Goal: Transaction & Acquisition: Purchase product/service

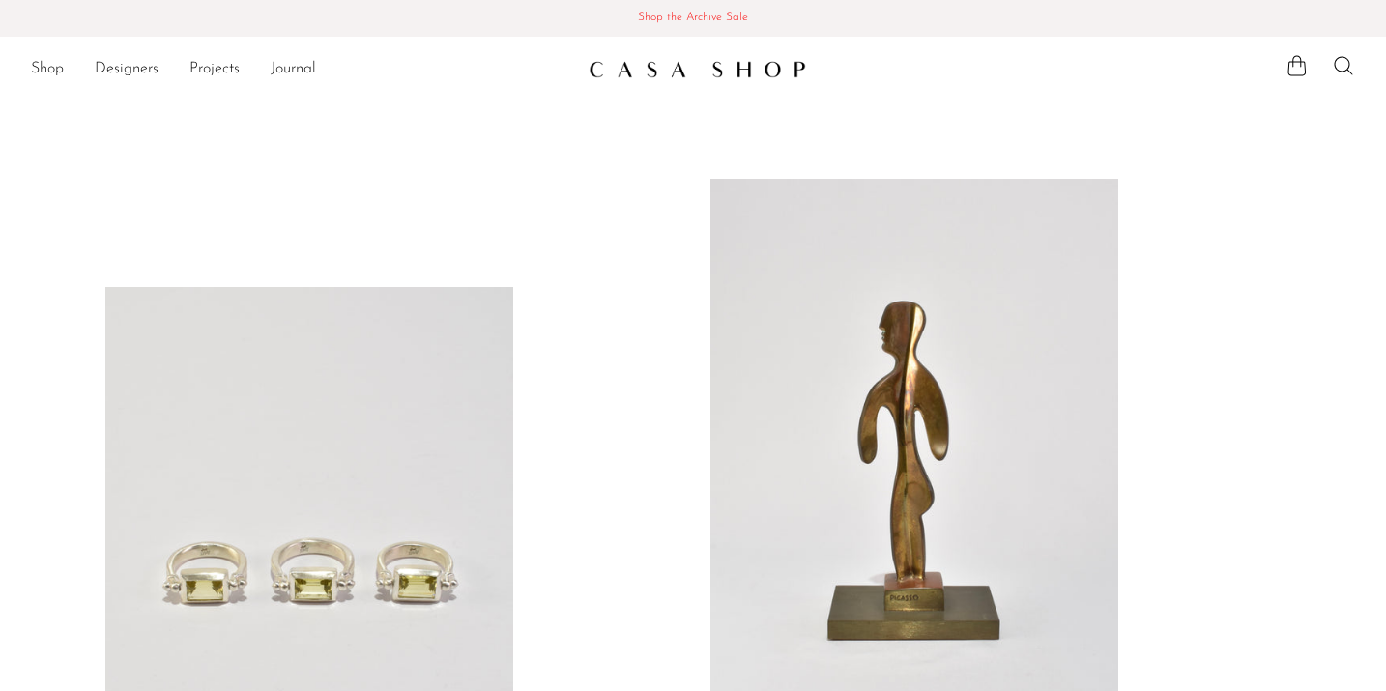
click at [719, 15] on span "Shop the Archive Sale" at bounding box center [692, 18] width 1355 height 21
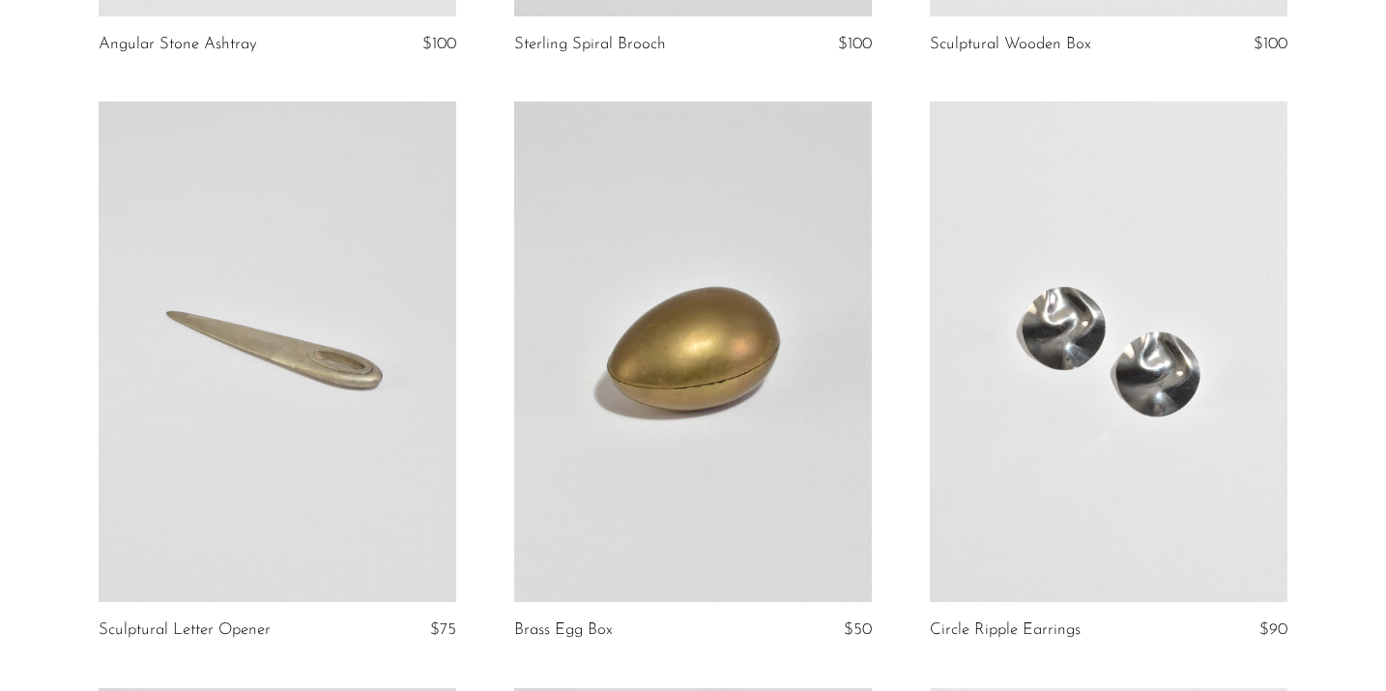
scroll to position [1855, 0]
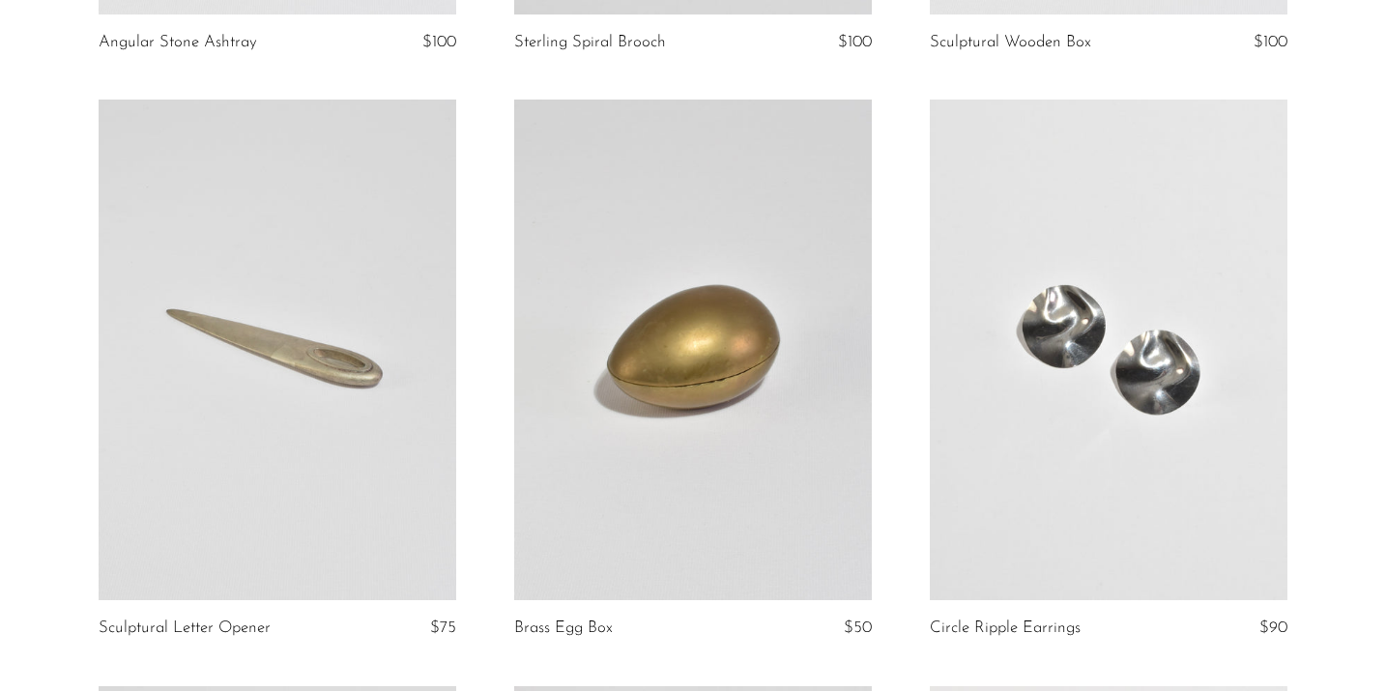
click at [247, 340] on link at bounding box center [278, 350] width 358 height 501
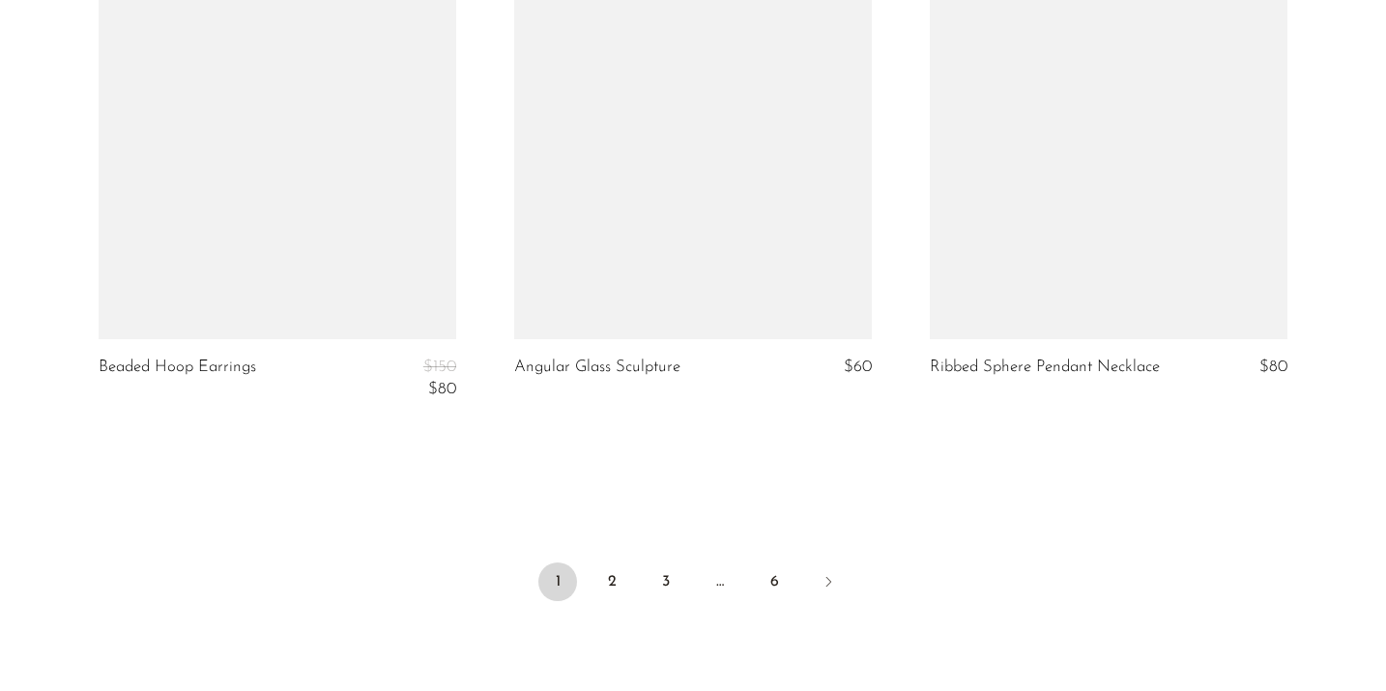
scroll to position [6893, 0]
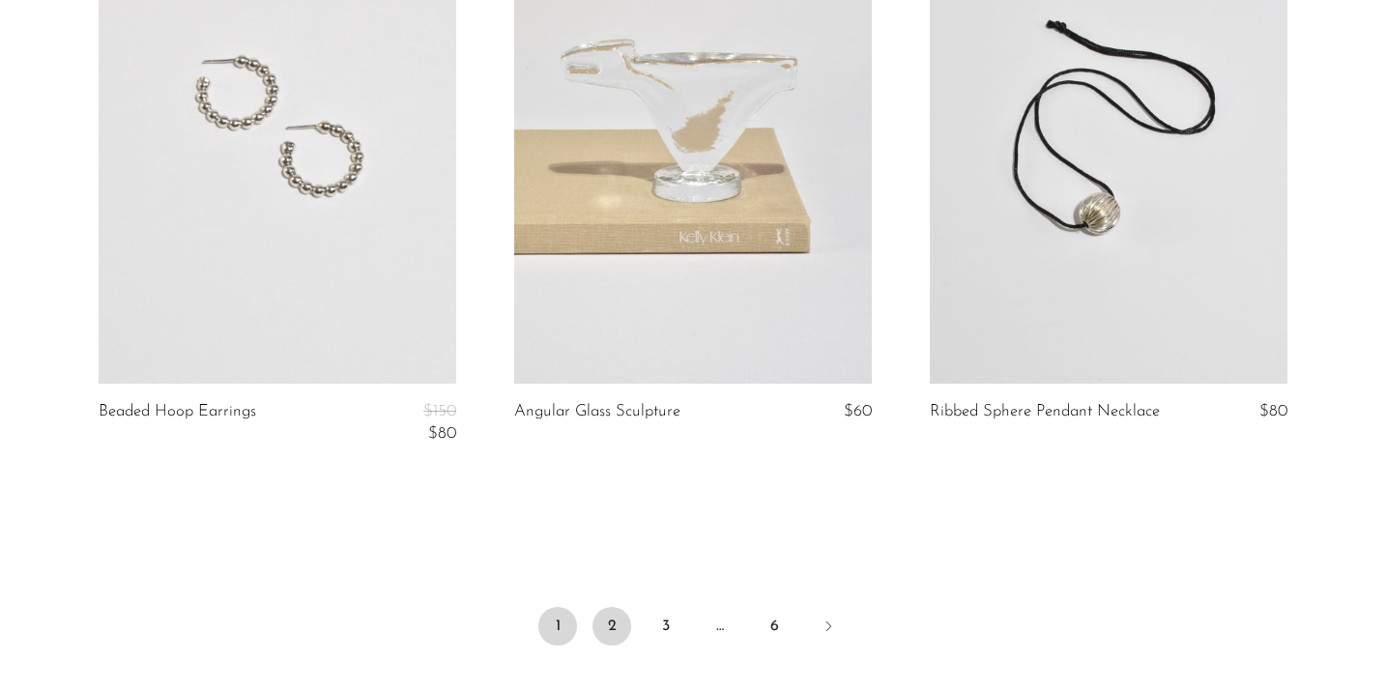
click at [615, 629] on link "2" at bounding box center [612, 626] width 39 height 39
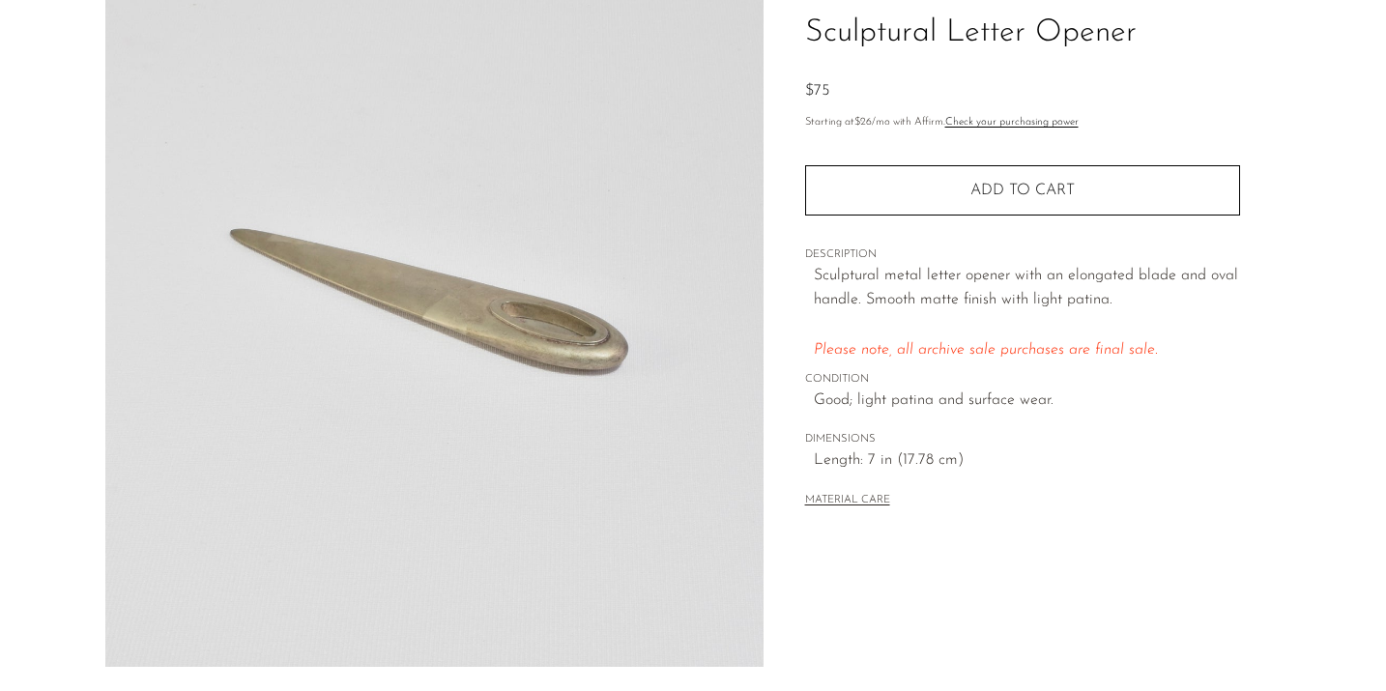
scroll to position [150, 0]
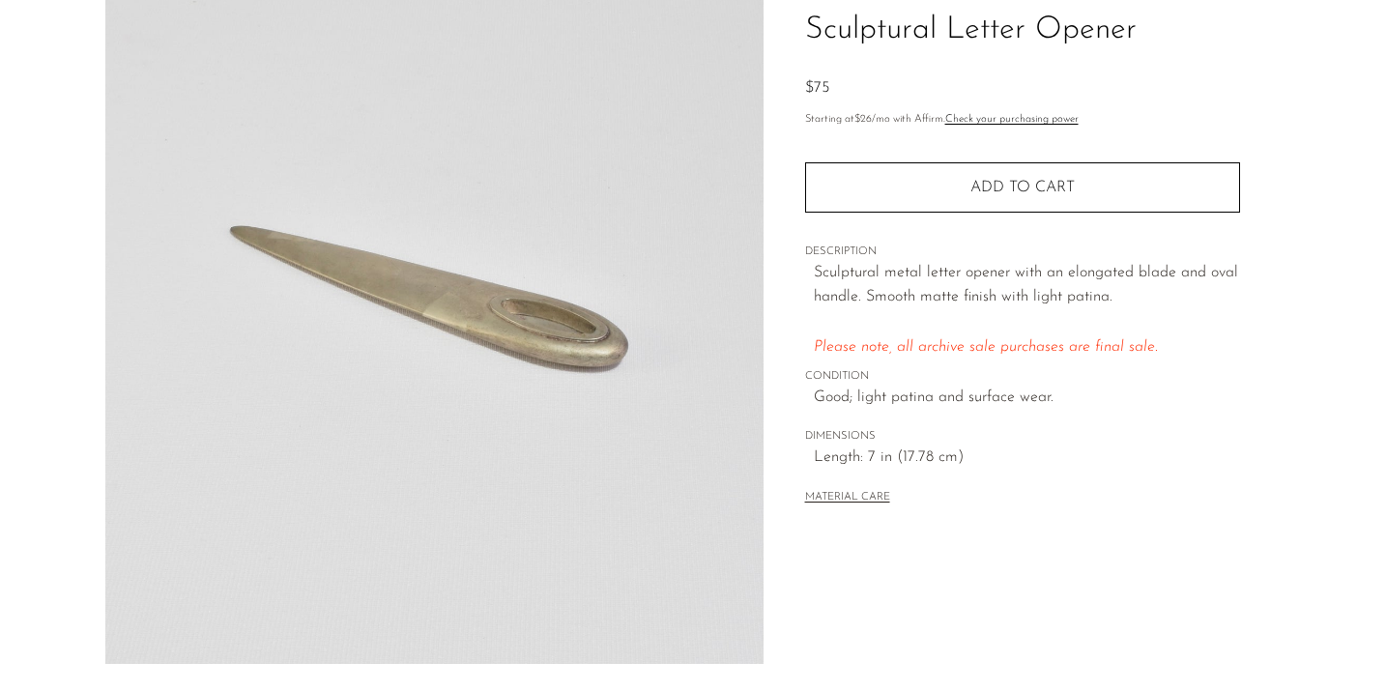
click at [264, 307] on img at bounding box center [434, 301] width 658 height 725
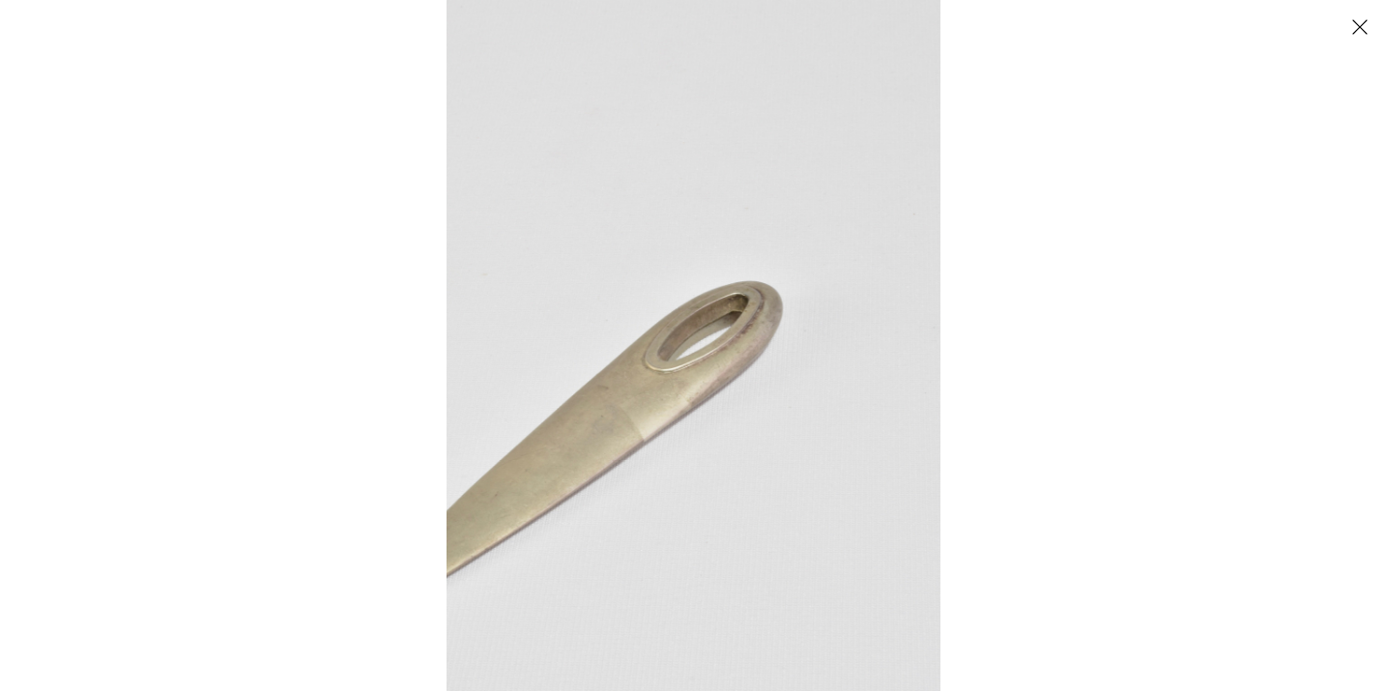
click at [1367, 27] on button "Close" at bounding box center [1360, 27] width 34 height 34
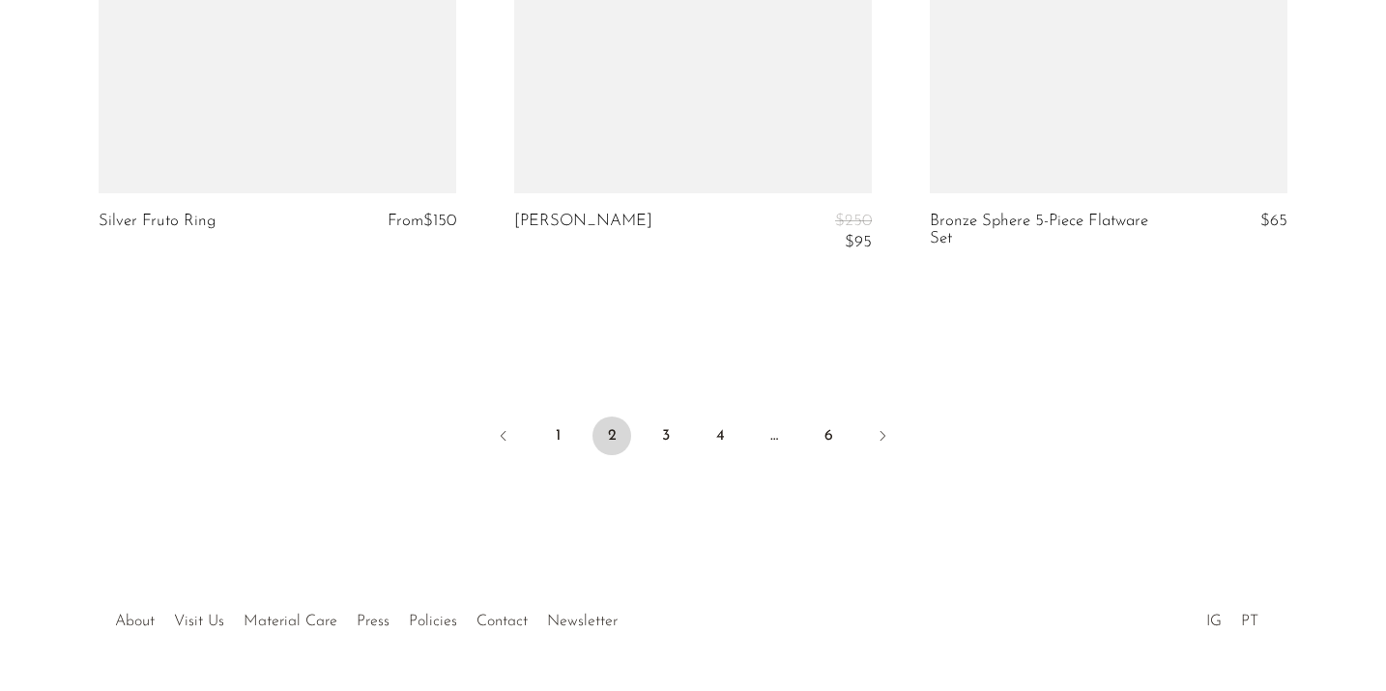
scroll to position [7156, 0]
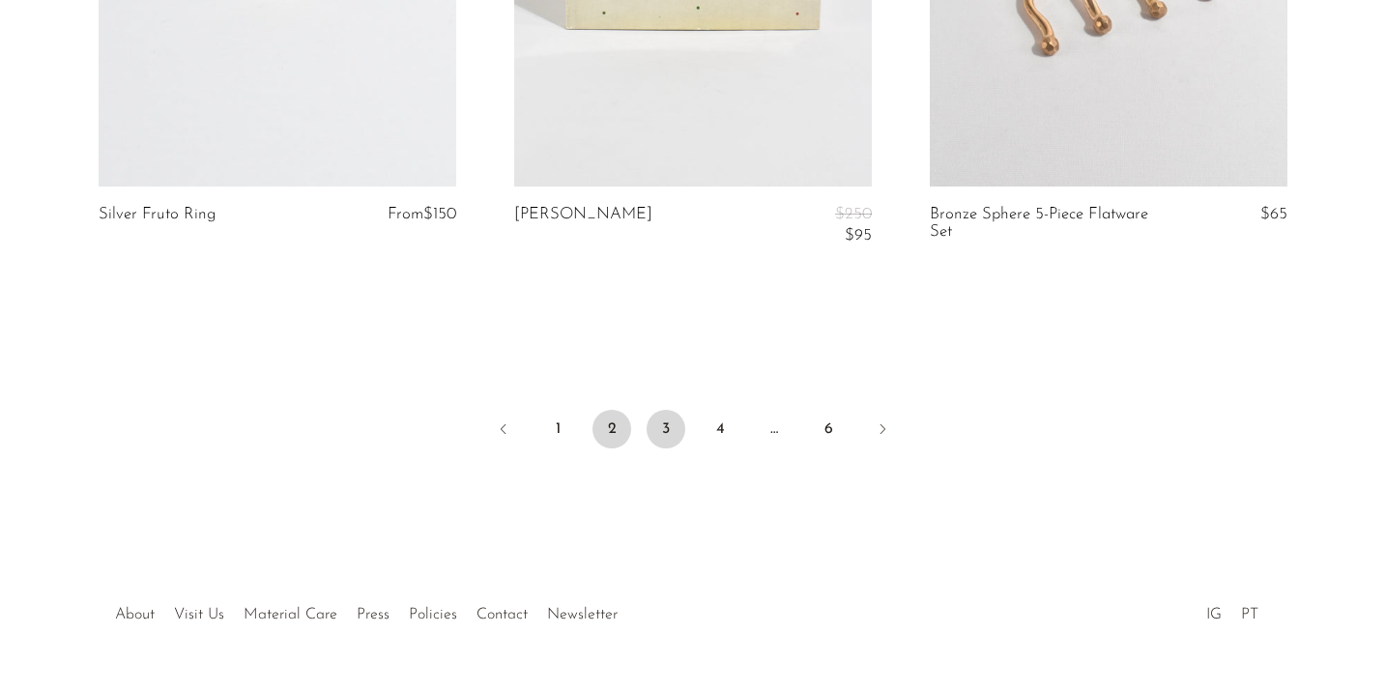
click at [667, 426] on link "3" at bounding box center [666, 429] width 39 height 39
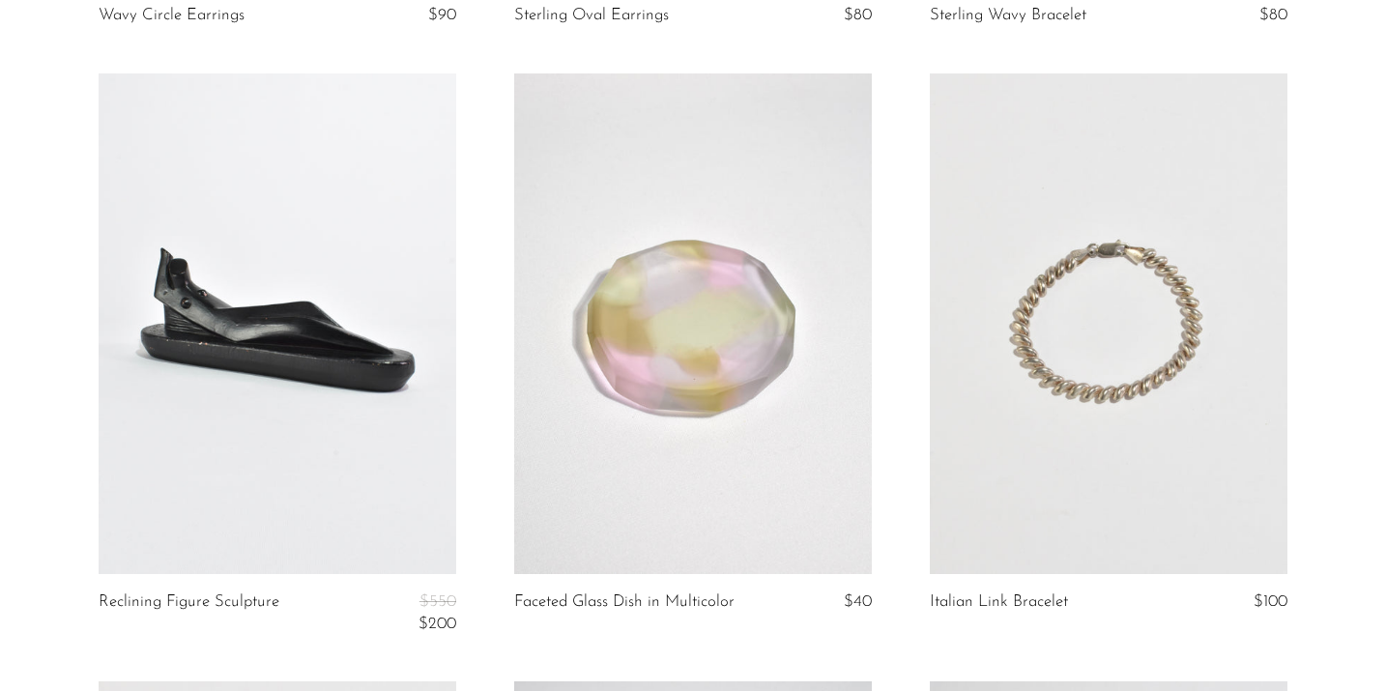
scroll to position [2502, 0]
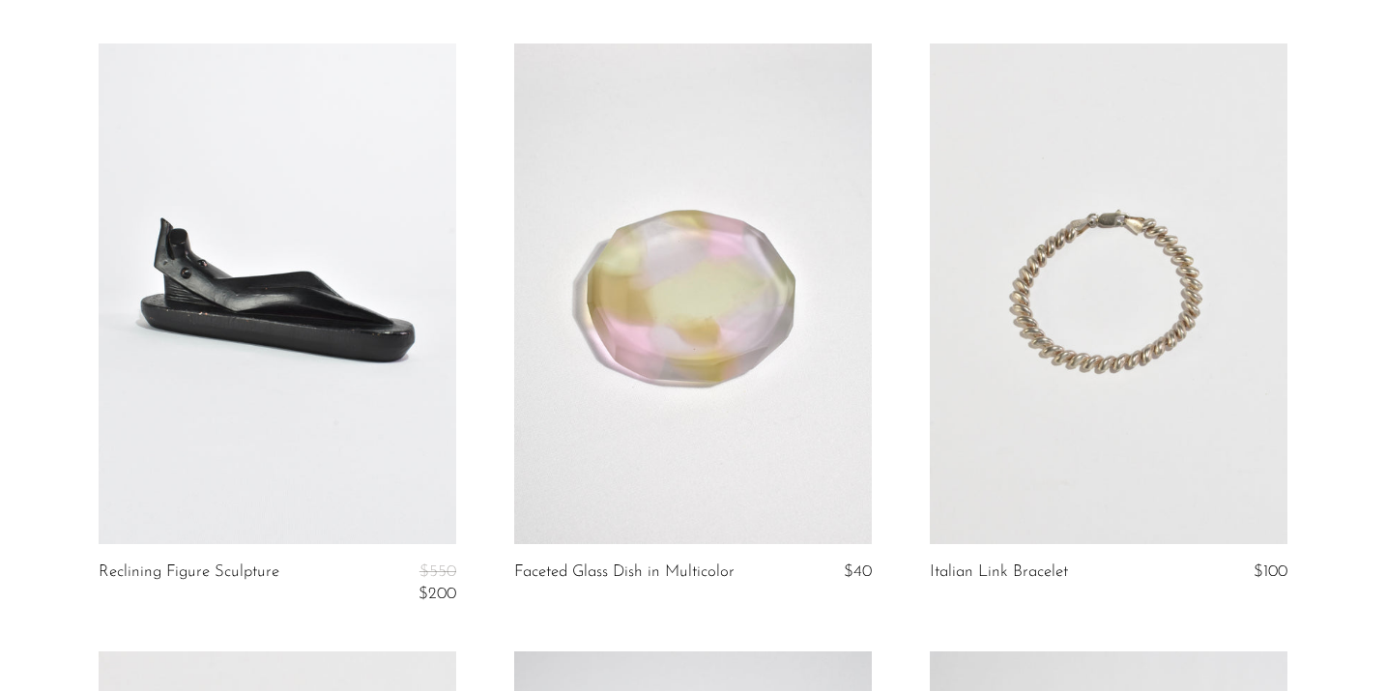
click at [265, 247] on link at bounding box center [278, 293] width 358 height 501
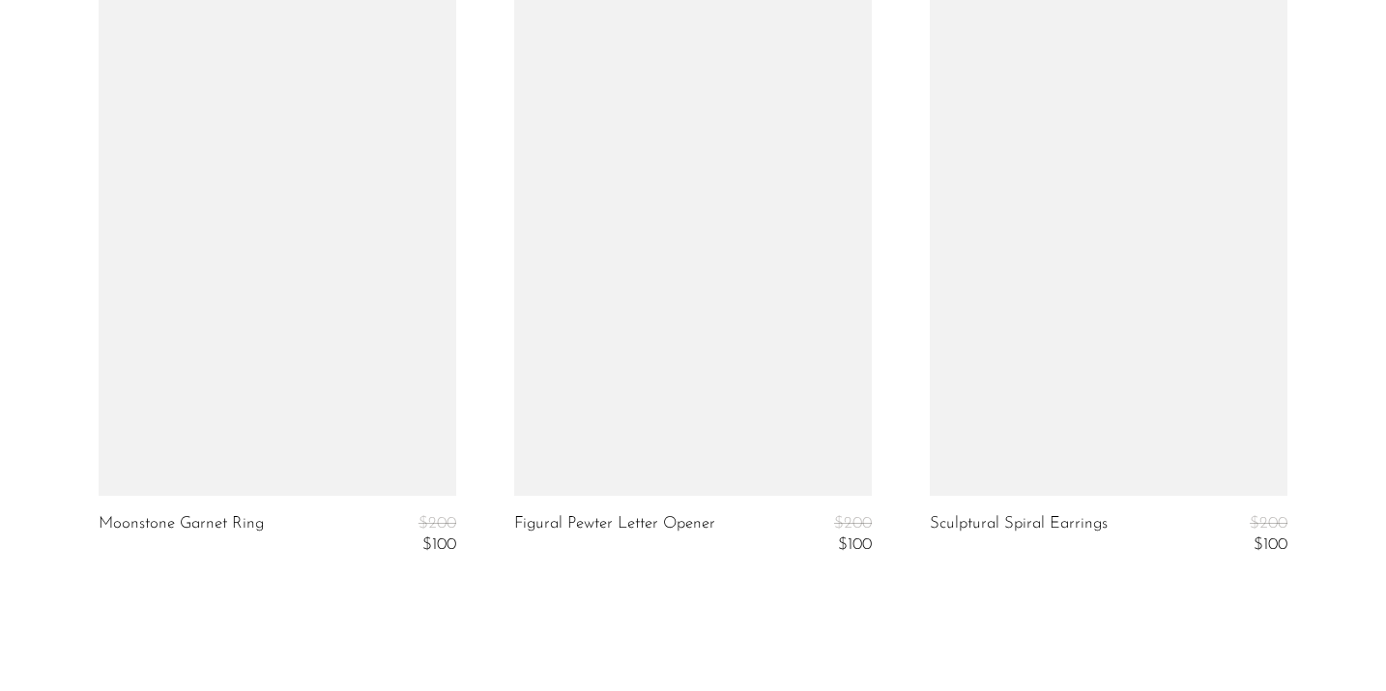
scroll to position [6754, 0]
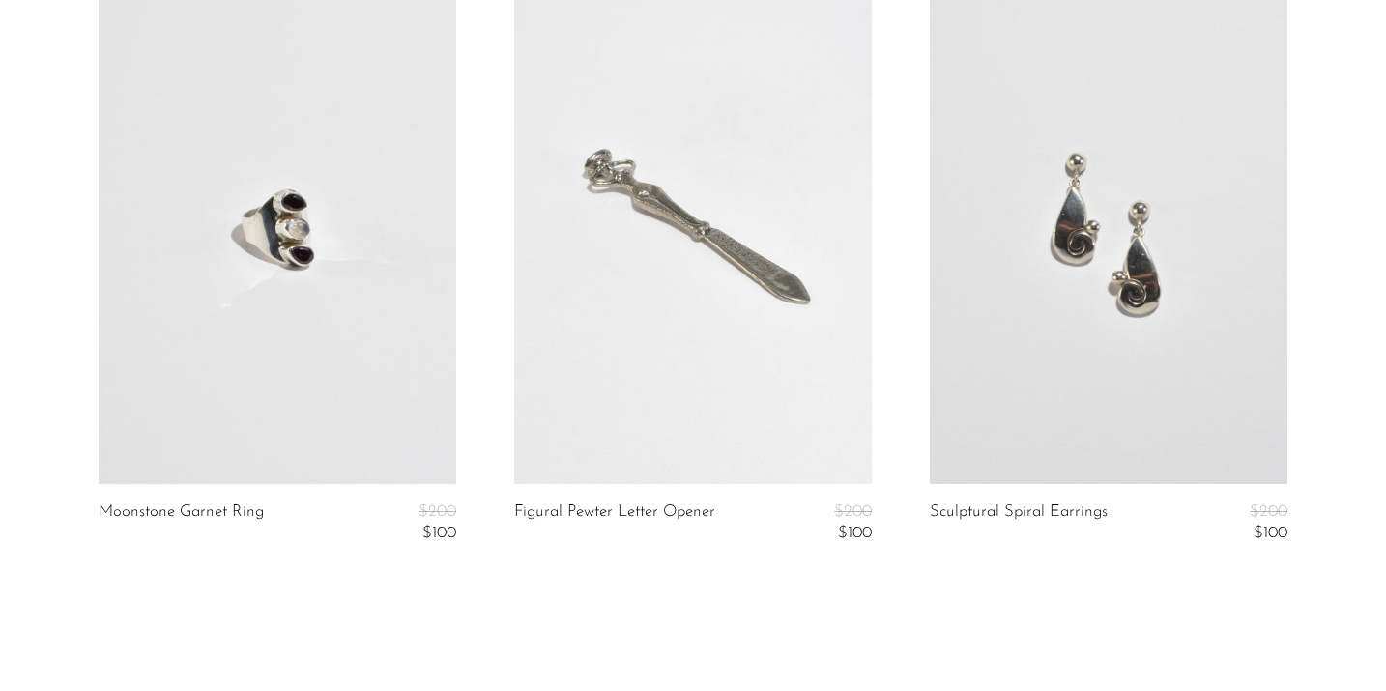
click at [645, 237] on link at bounding box center [693, 233] width 358 height 501
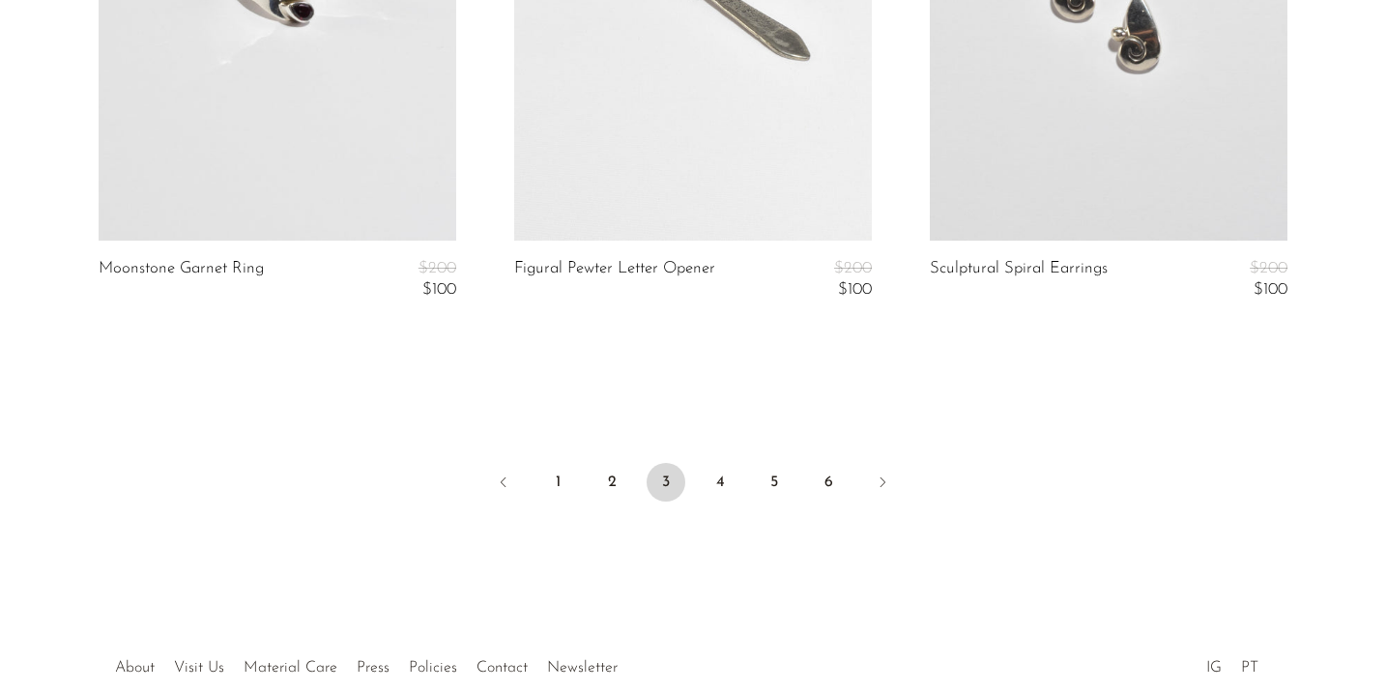
scroll to position [6998, 0]
click at [720, 486] on link "4" at bounding box center [720, 481] width 39 height 39
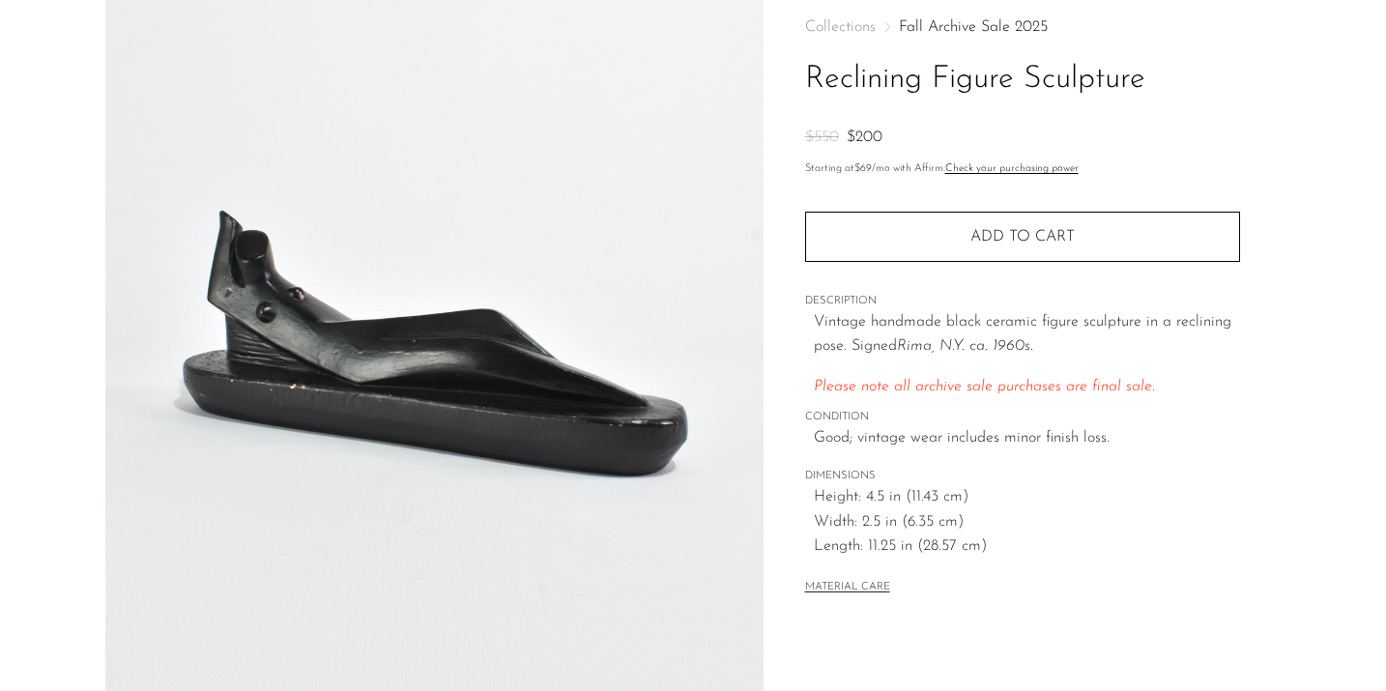
scroll to position [102, 0]
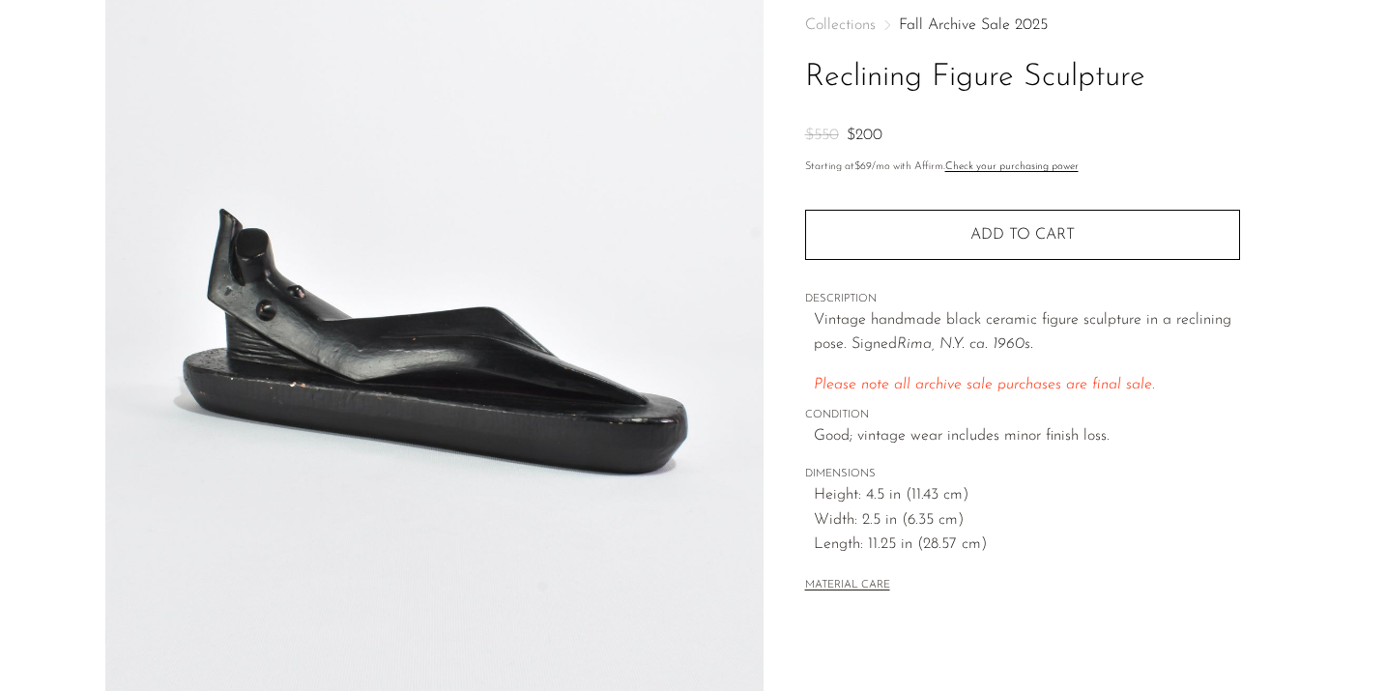
click at [377, 306] on img at bounding box center [434, 348] width 658 height 725
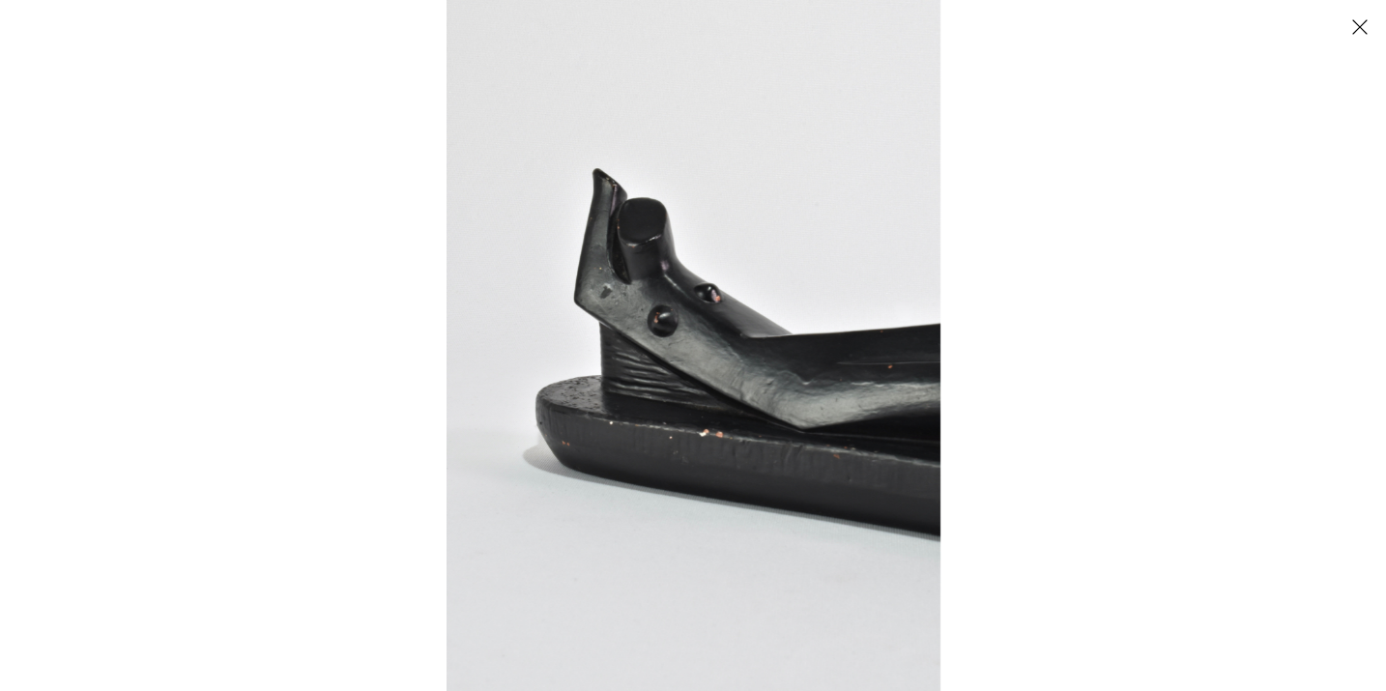
click at [1357, 32] on button "Close" at bounding box center [1360, 27] width 34 height 34
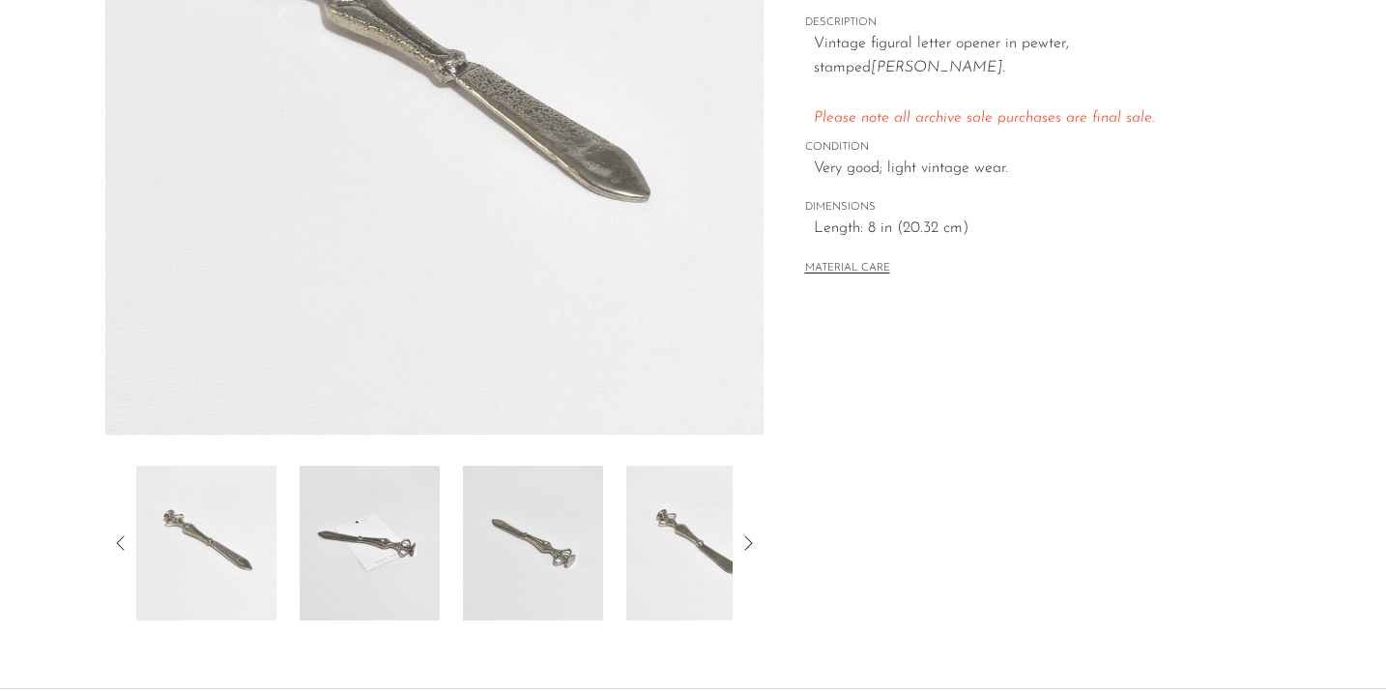
scroll to position [378, 0]
click at [512, 113] on img at bounding box center [434, 73] width 658 height 725
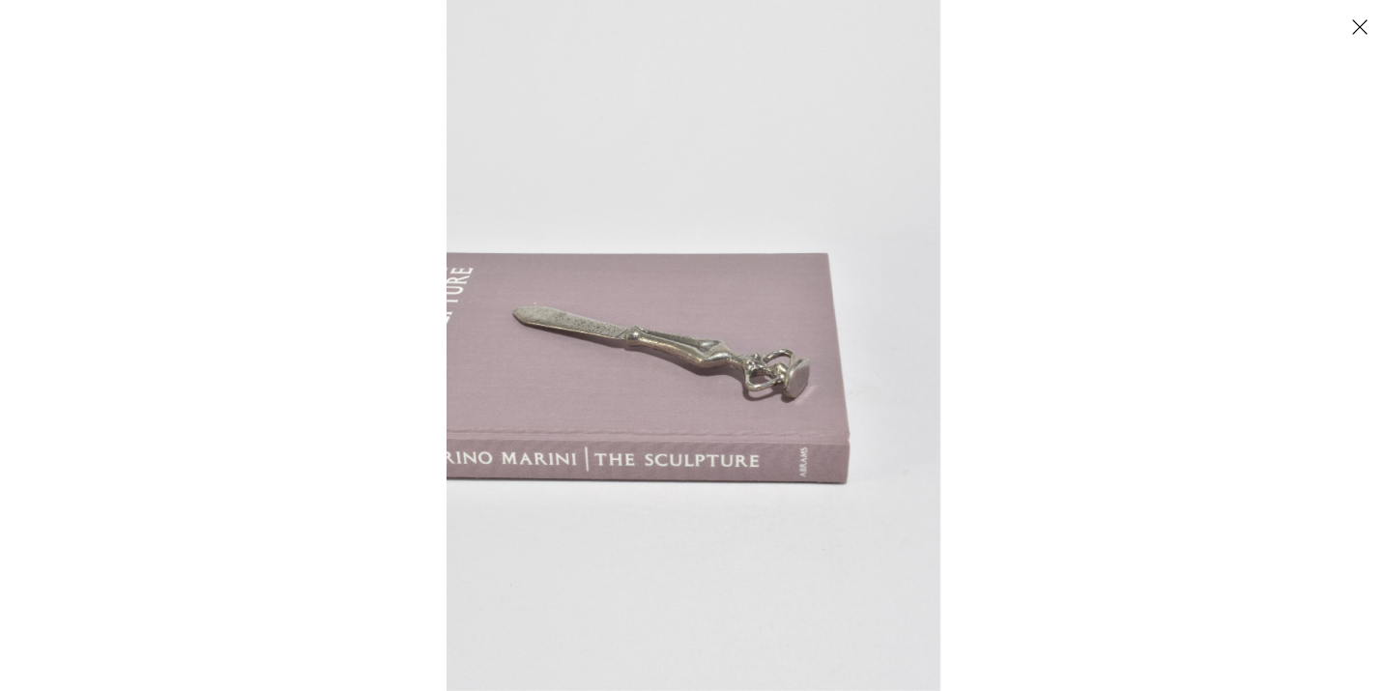
click at [1358, 31] on button "Close" at bounding box center [1360, 27] width 34 height 34
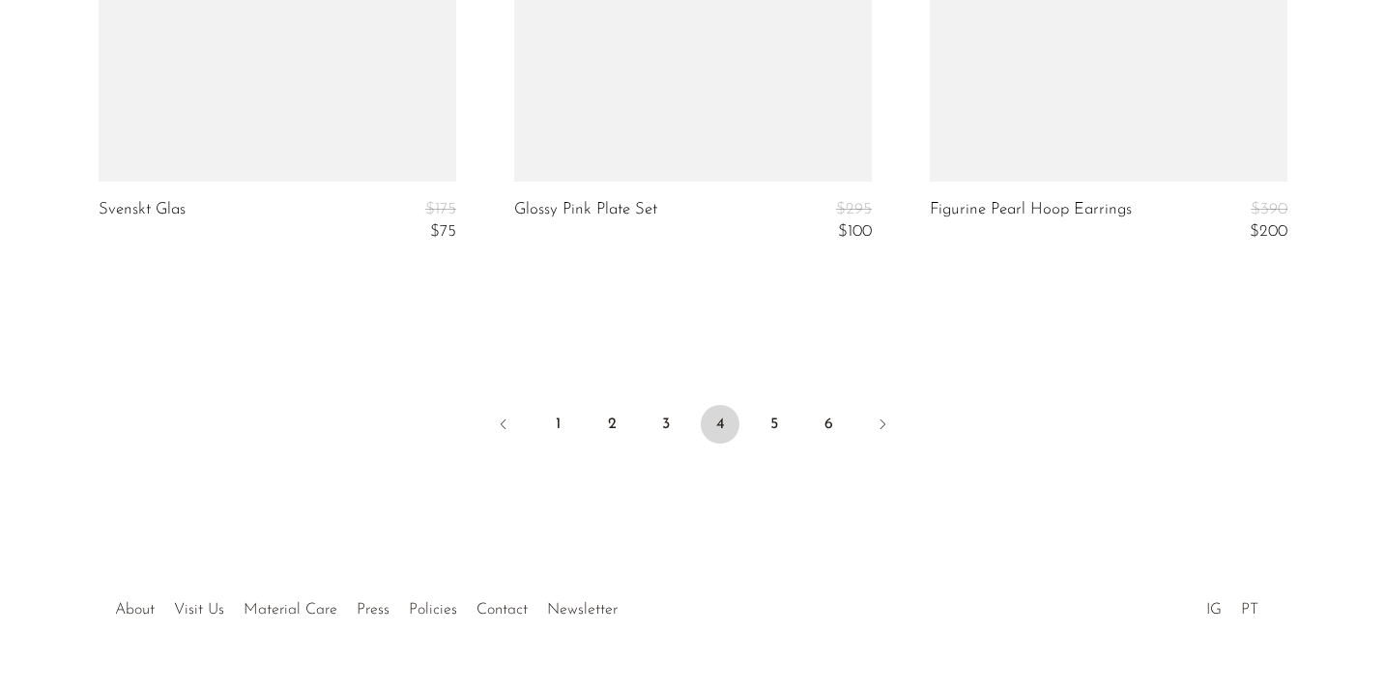
scroll to position [7198, 0]
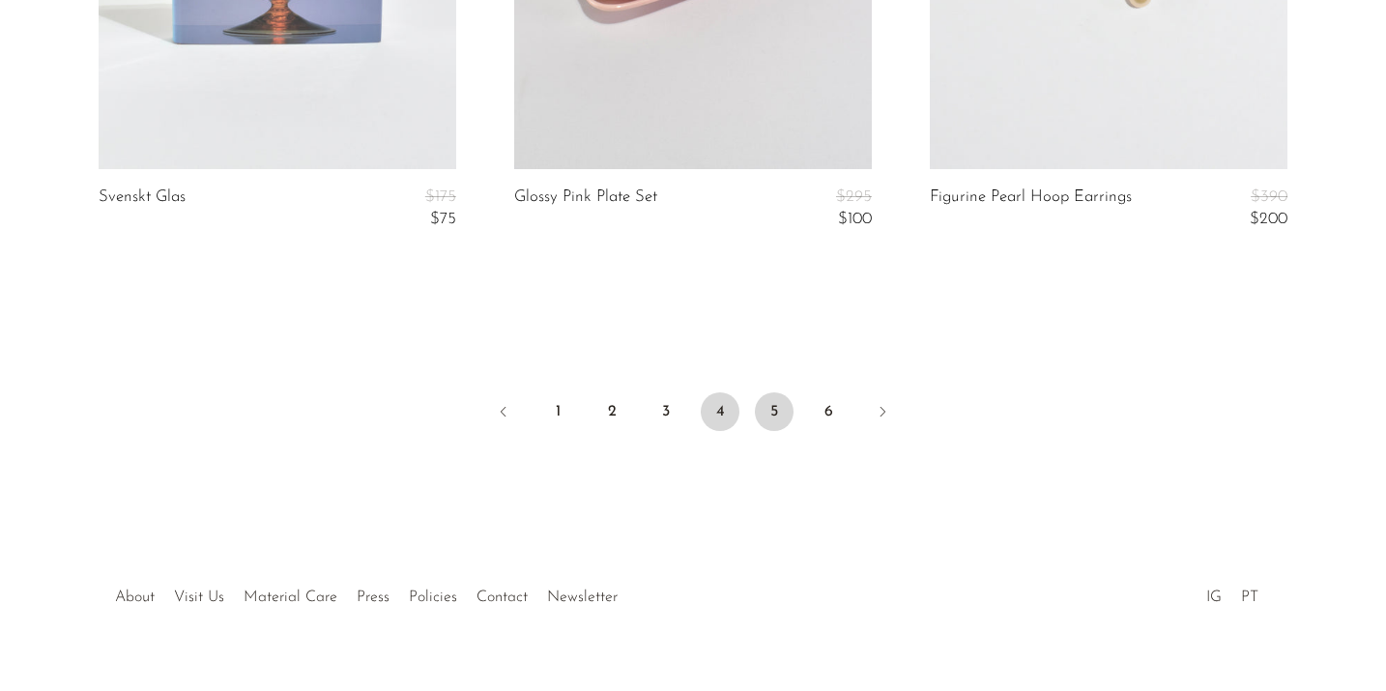
click at [772, 404] on link "5" at bounding box center [774, 411] width 39 height 39
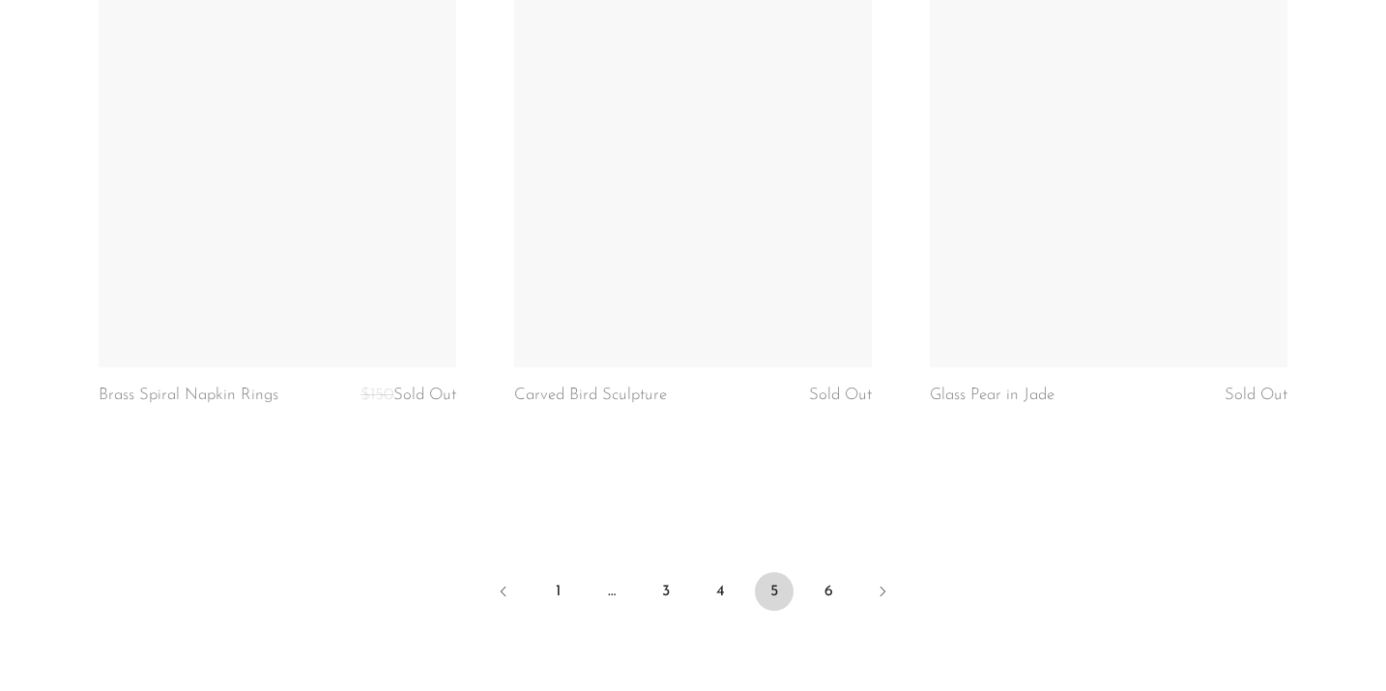
scroll to position [6959, 0]
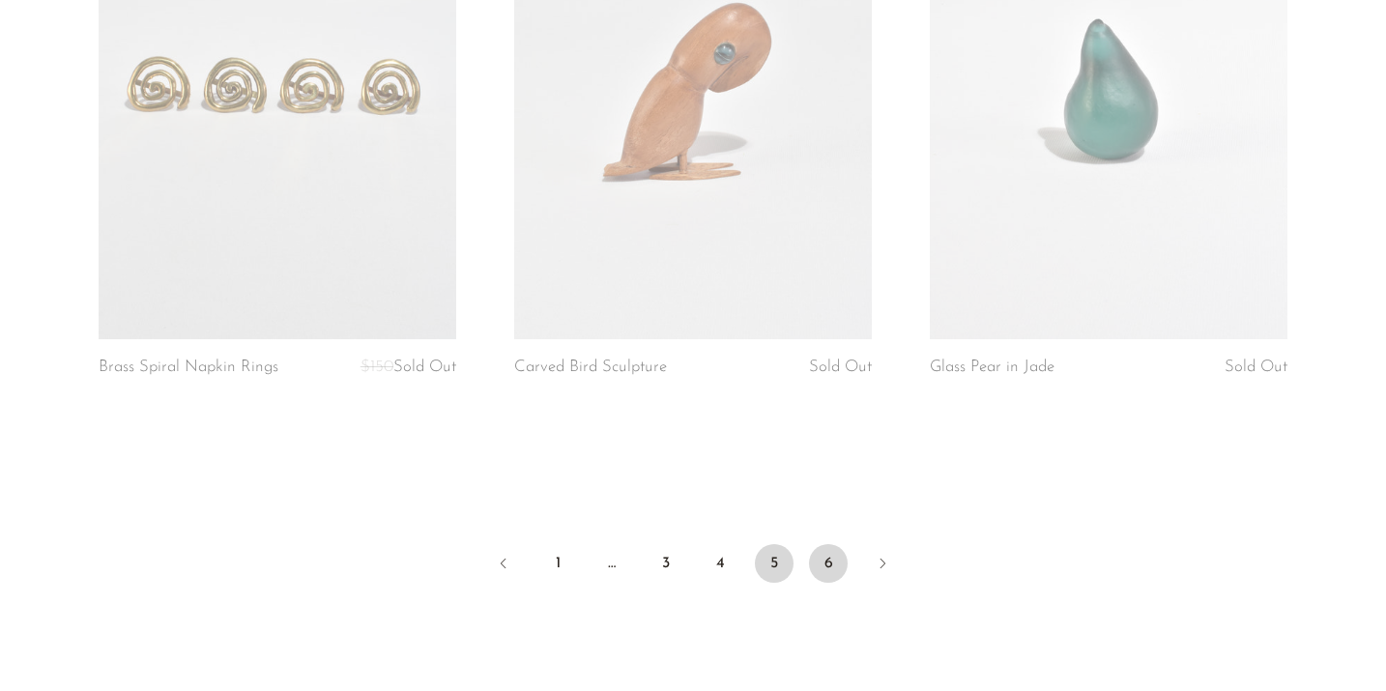
click at [828, 583] on link "6" at bounding box center [828, 563] width 39 height 39
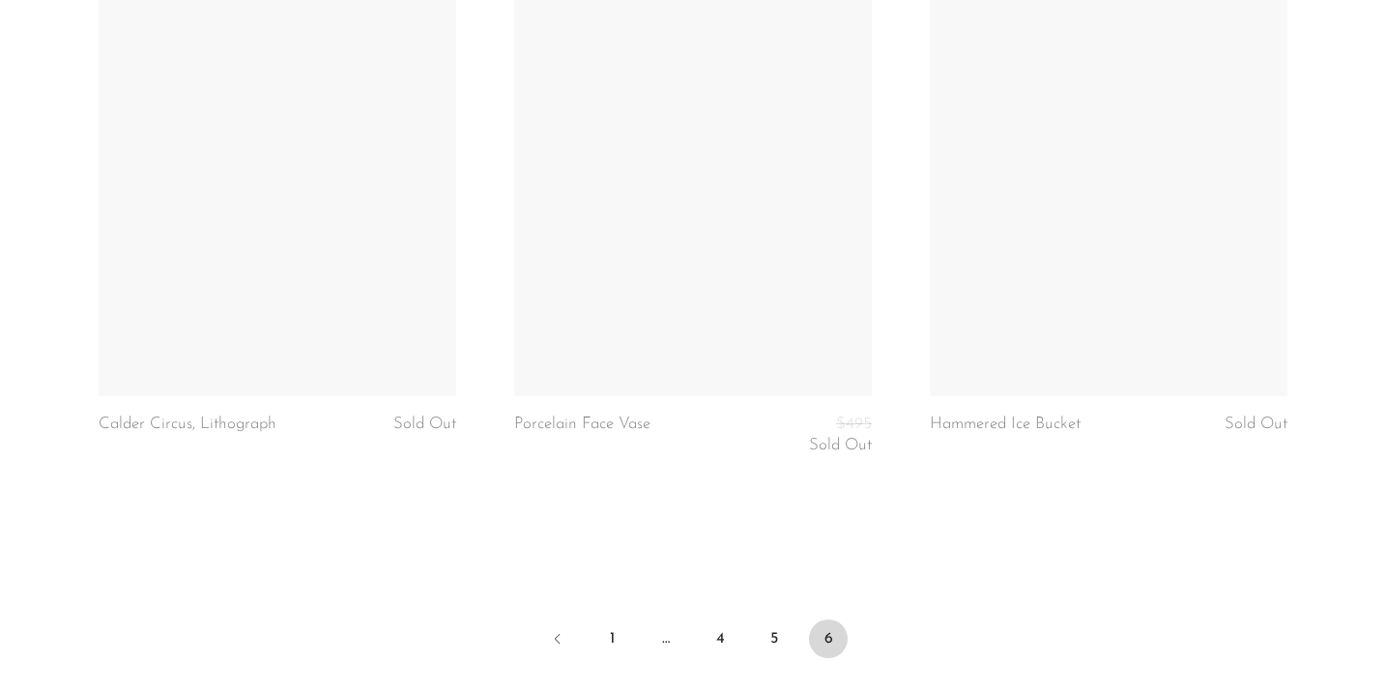
scroll to position [6582, 0]
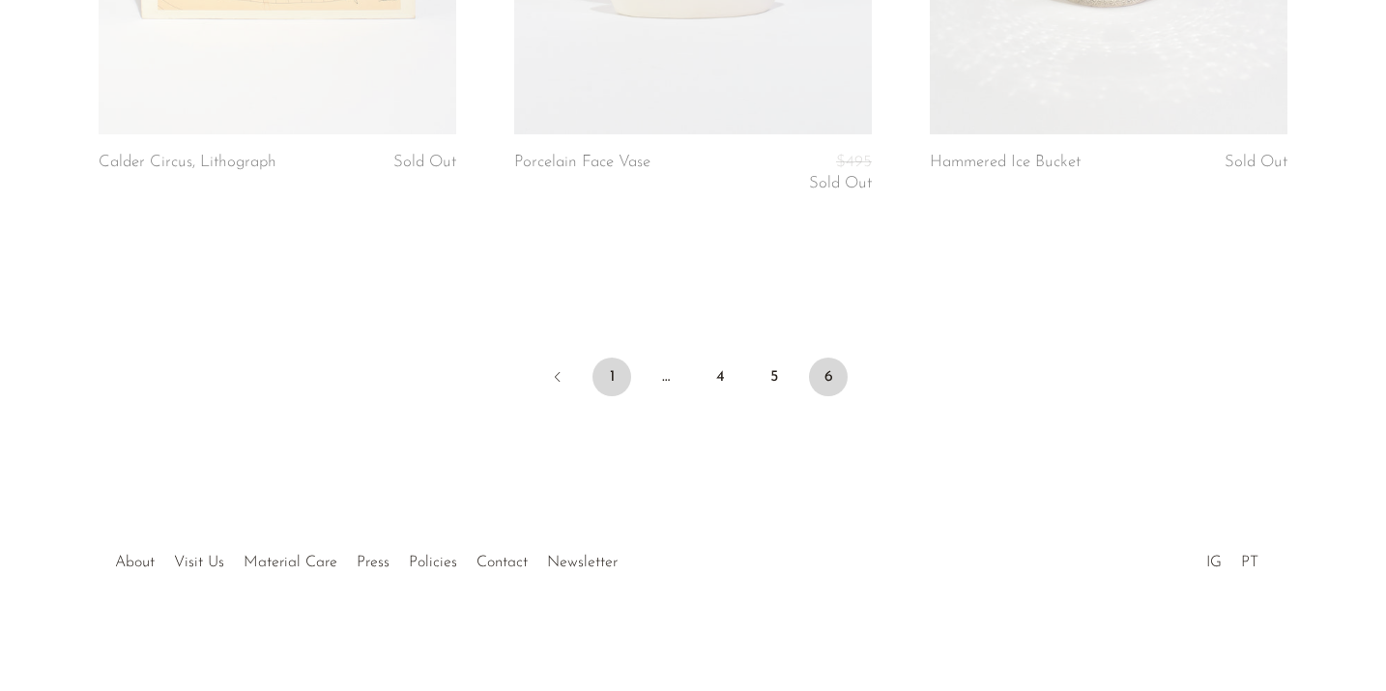
click at [609, 379] on link "1" at bounding box center [612, 377] width 39 height 39
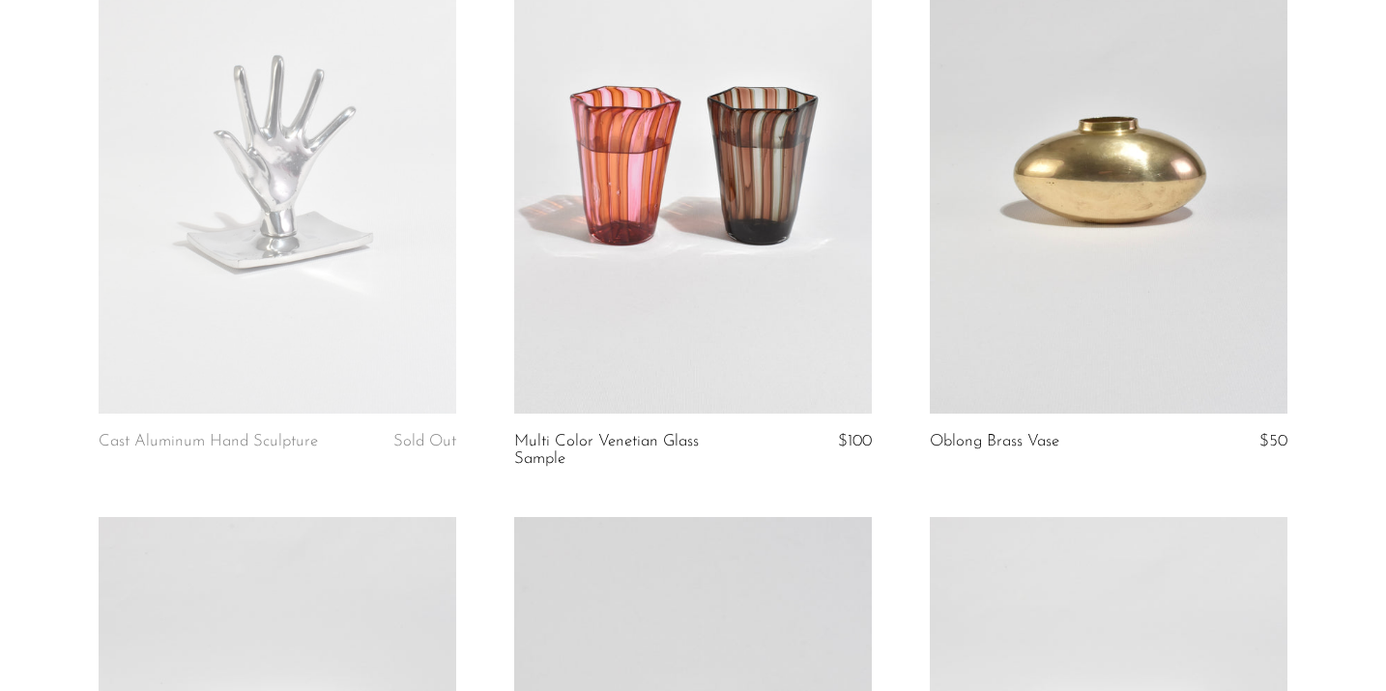
scroll to position [853, 0]
click at [668, 186] on link at bounding box center [693, 161] width 358 height 501
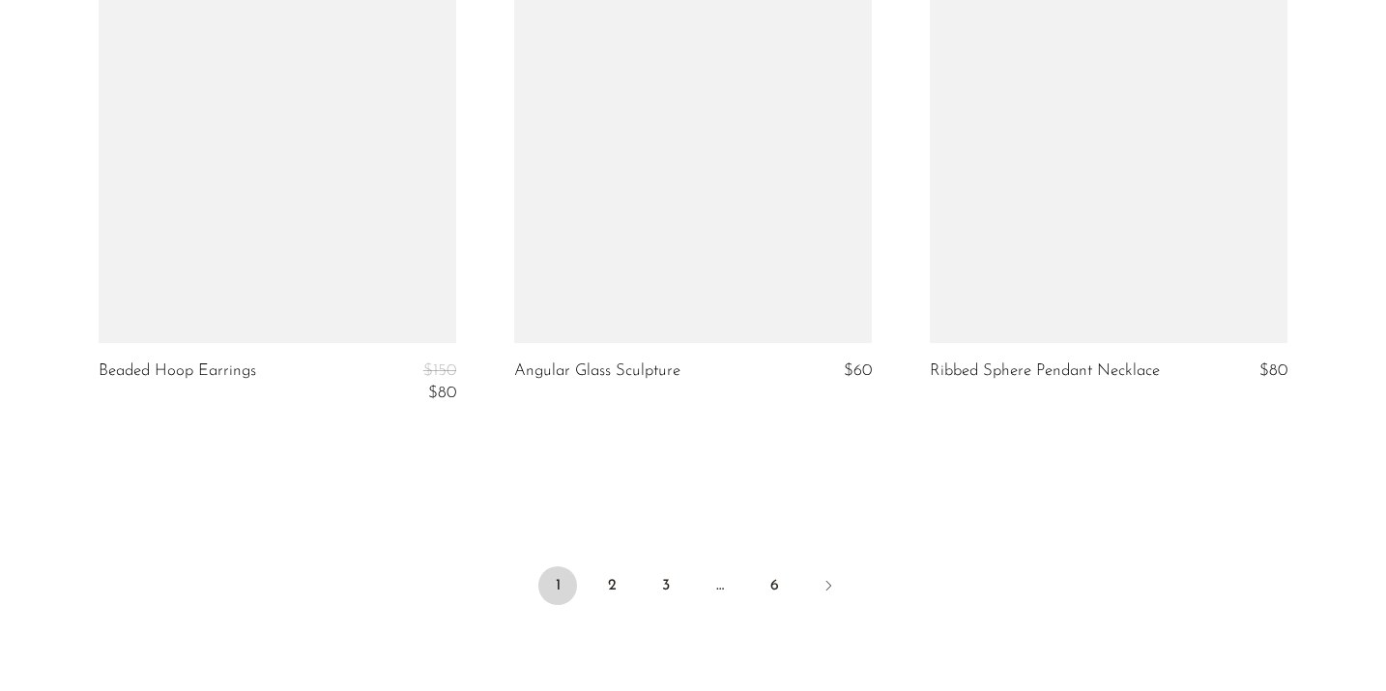
scroll to position [6970, 0]
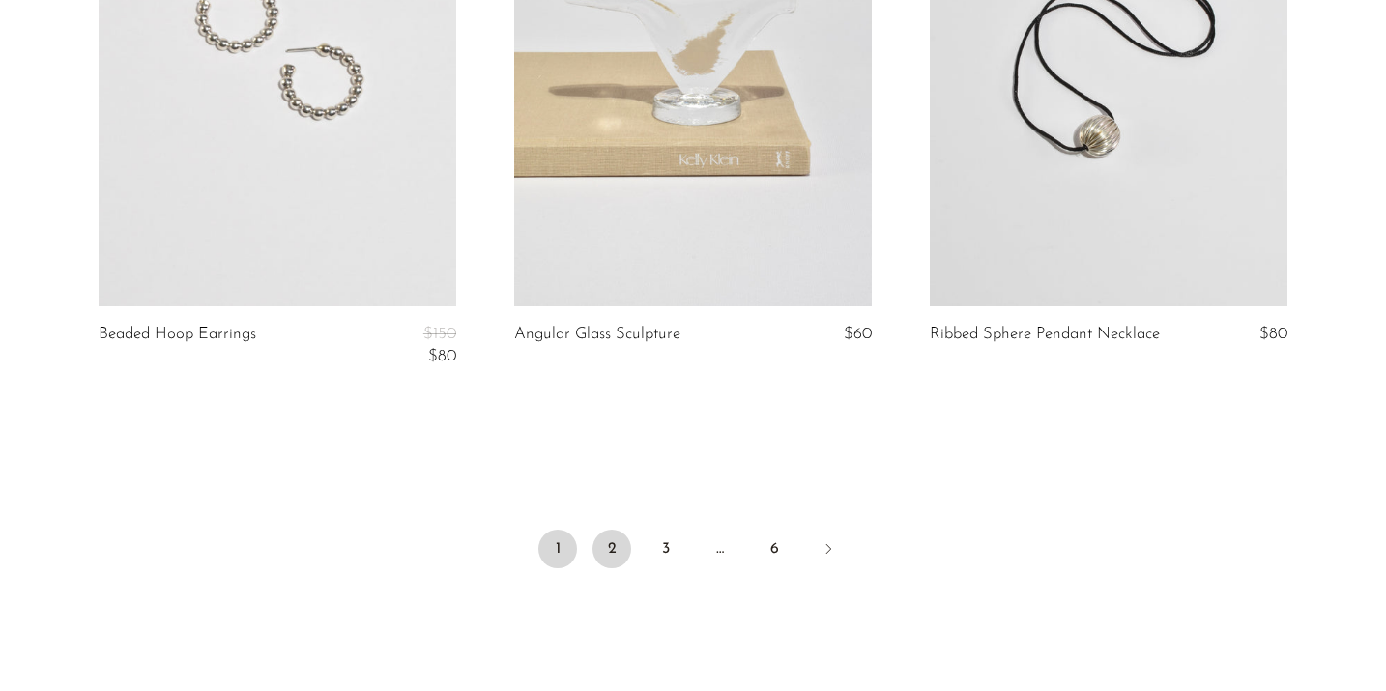
click at [612, 542] on link "2" at bounding box center [612, 549] width 39 height 39
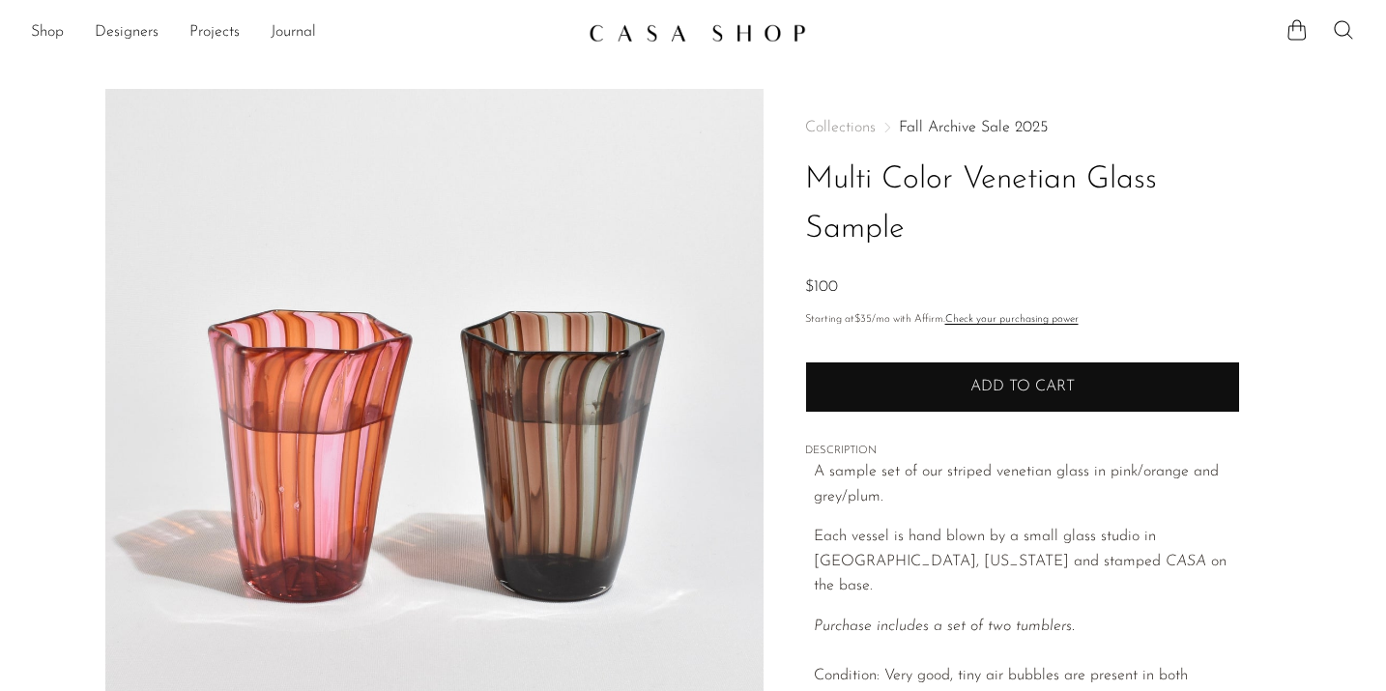
click at [942, 383] on button "Add to cart" at bounding box center [1022, 387] width 435 height 50
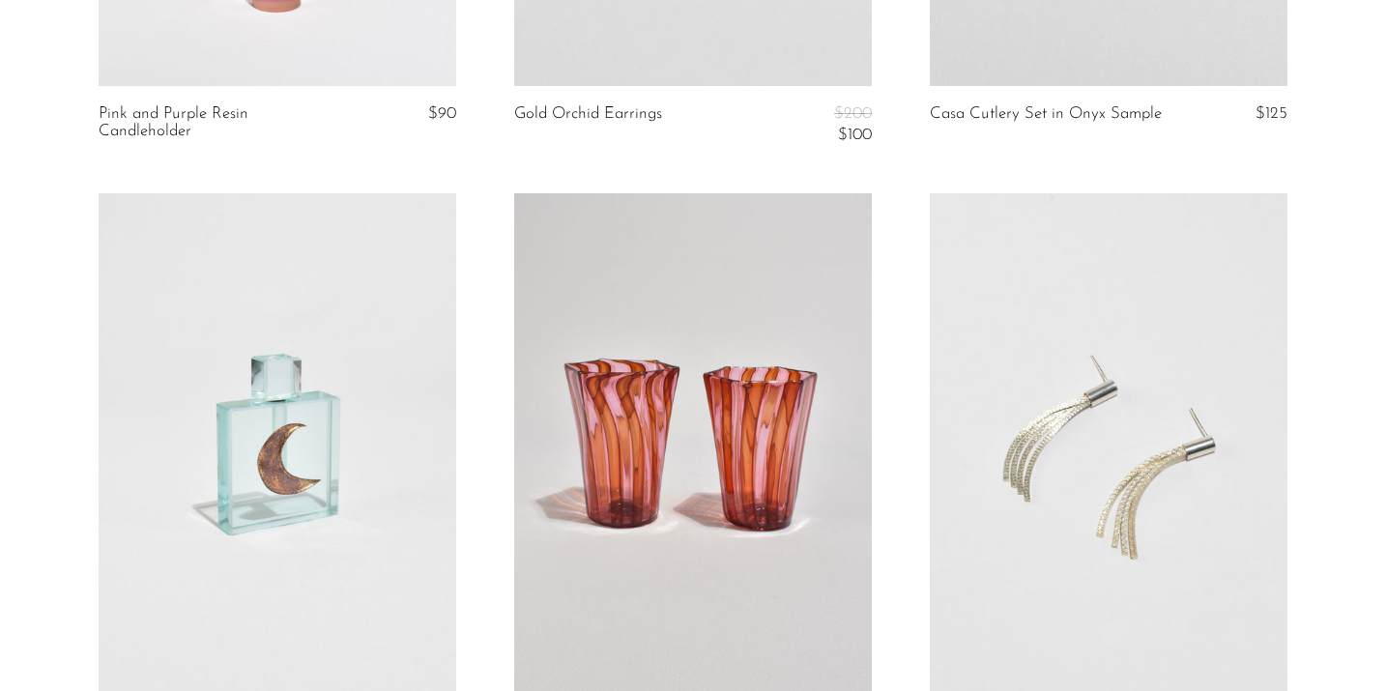
scroll to position [1798, 0]
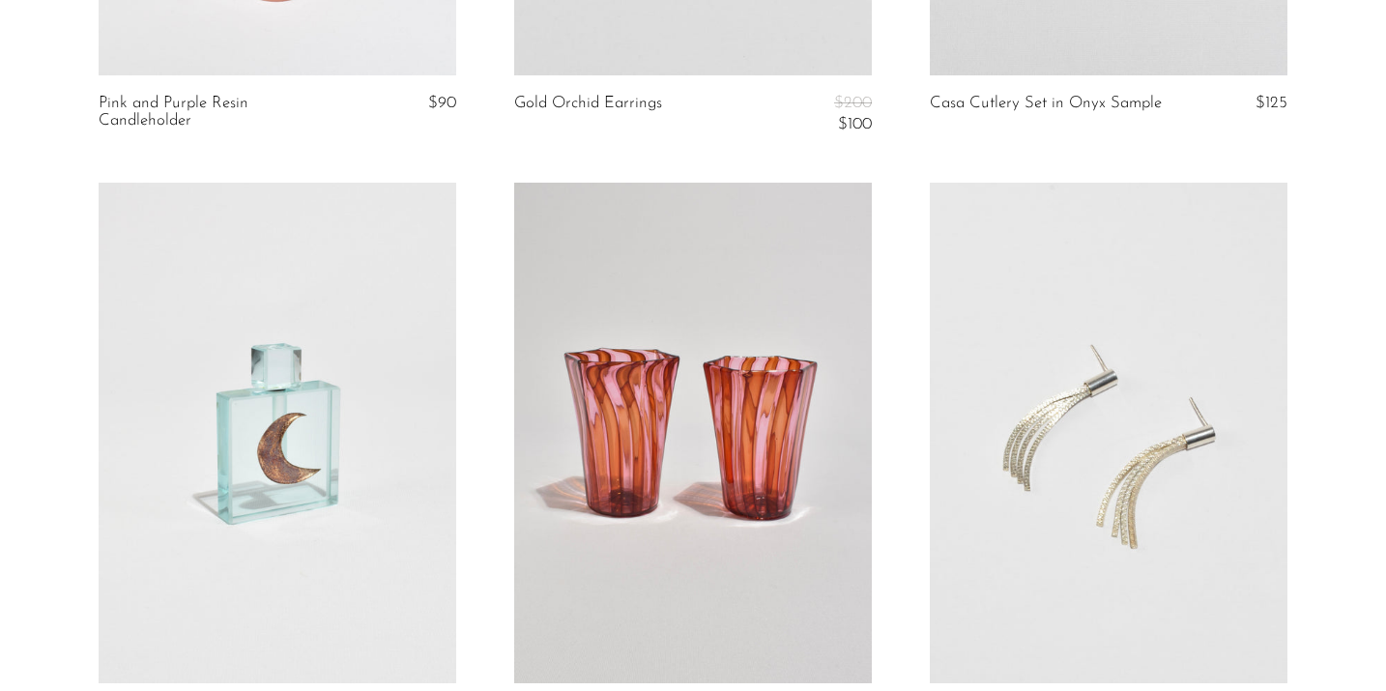
click at [250, 420] on link at bounding box center [278, 433] width 358 height 501
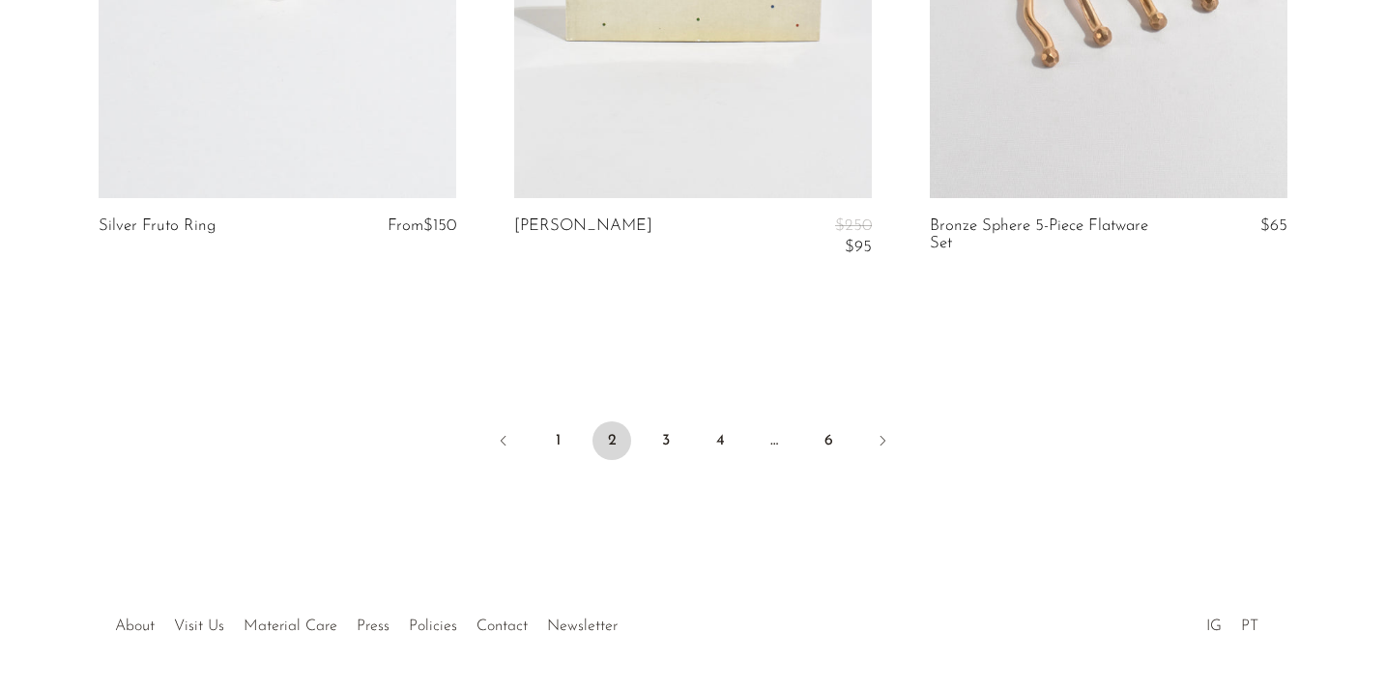
scroll to position [7168, 0]
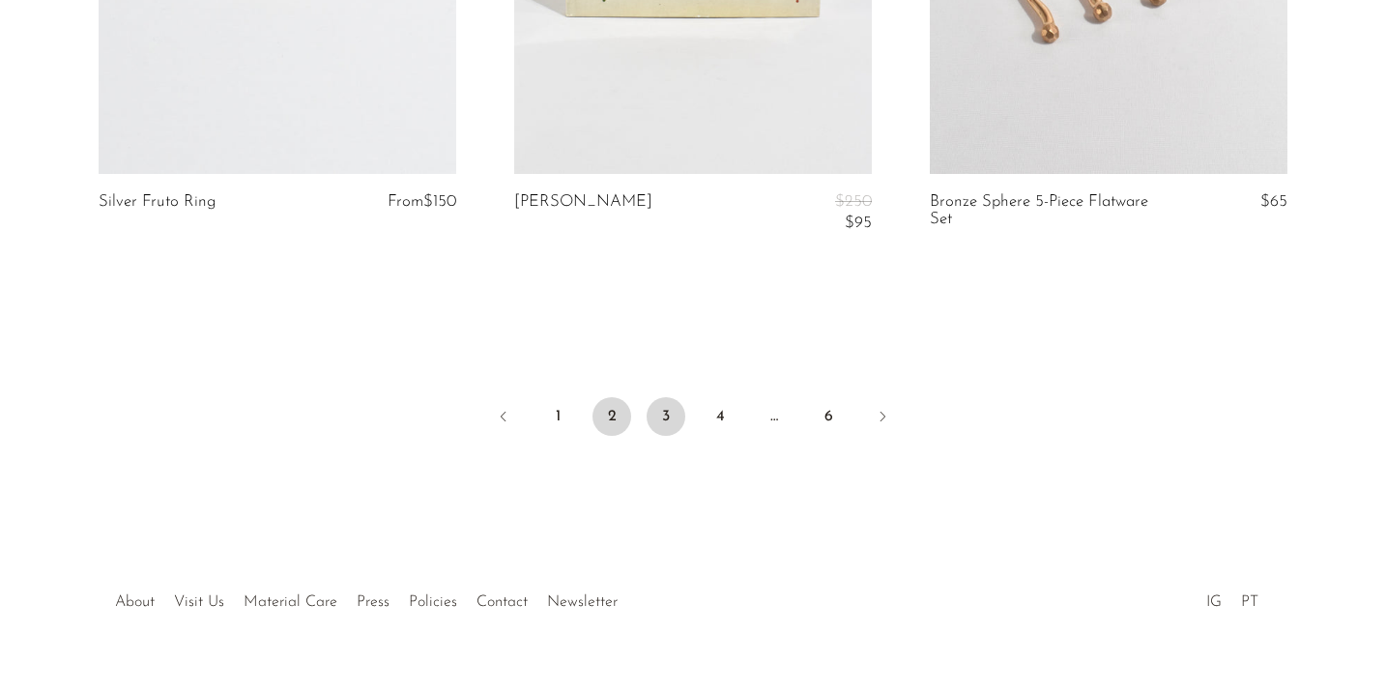
click at [667, 414] on link "3" at bounding box center [666, 416] width 39 height 39
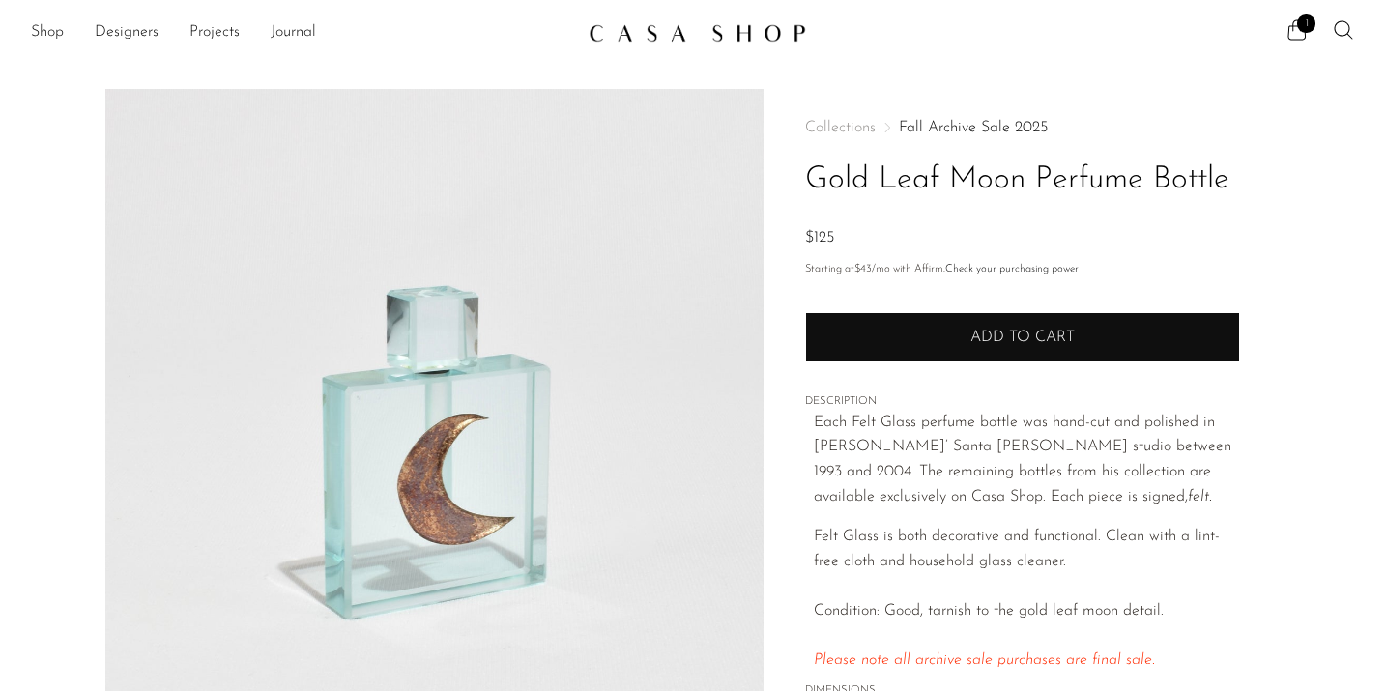
click at [912, 336] on button "Add to cart" at bounding box center [1022, 337] width 435 height 50
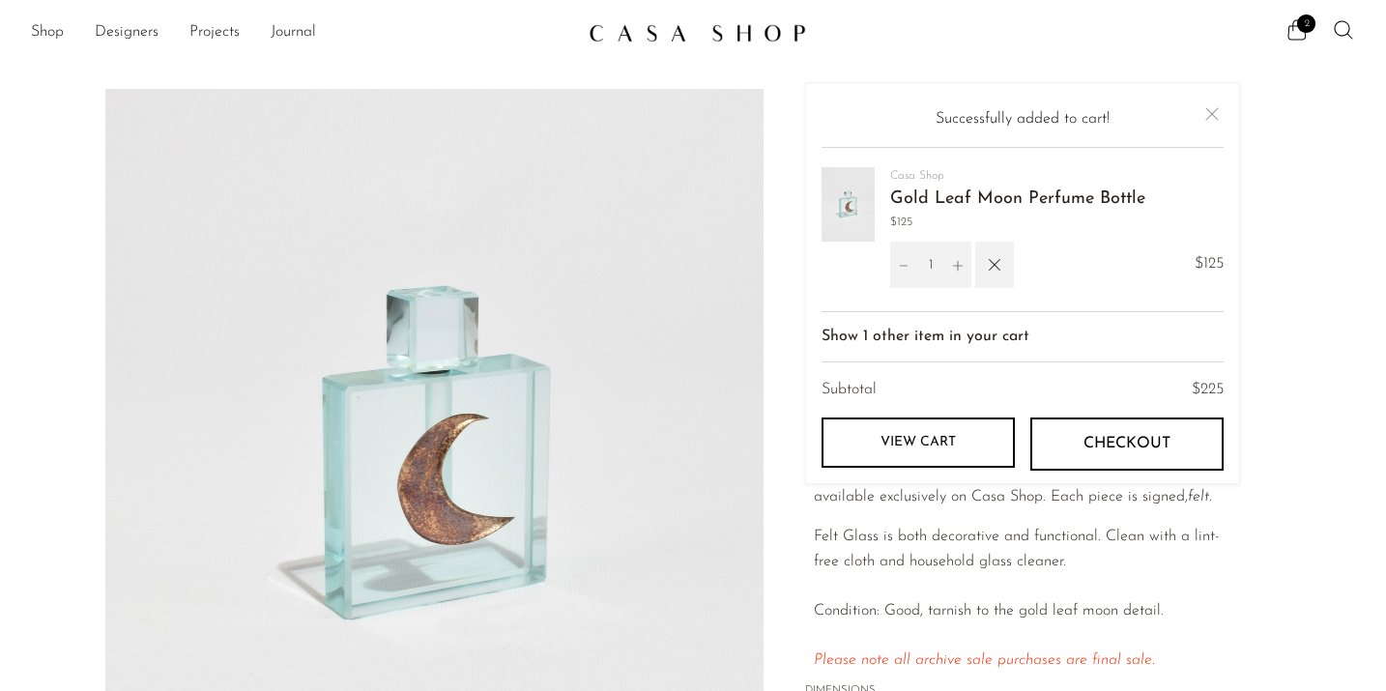
click at [921, 572] on p "Felt Glass is both decorative and functional. Clean with a lint-free cloth and …" at bounding box center [1027, 599] width 426 height 149
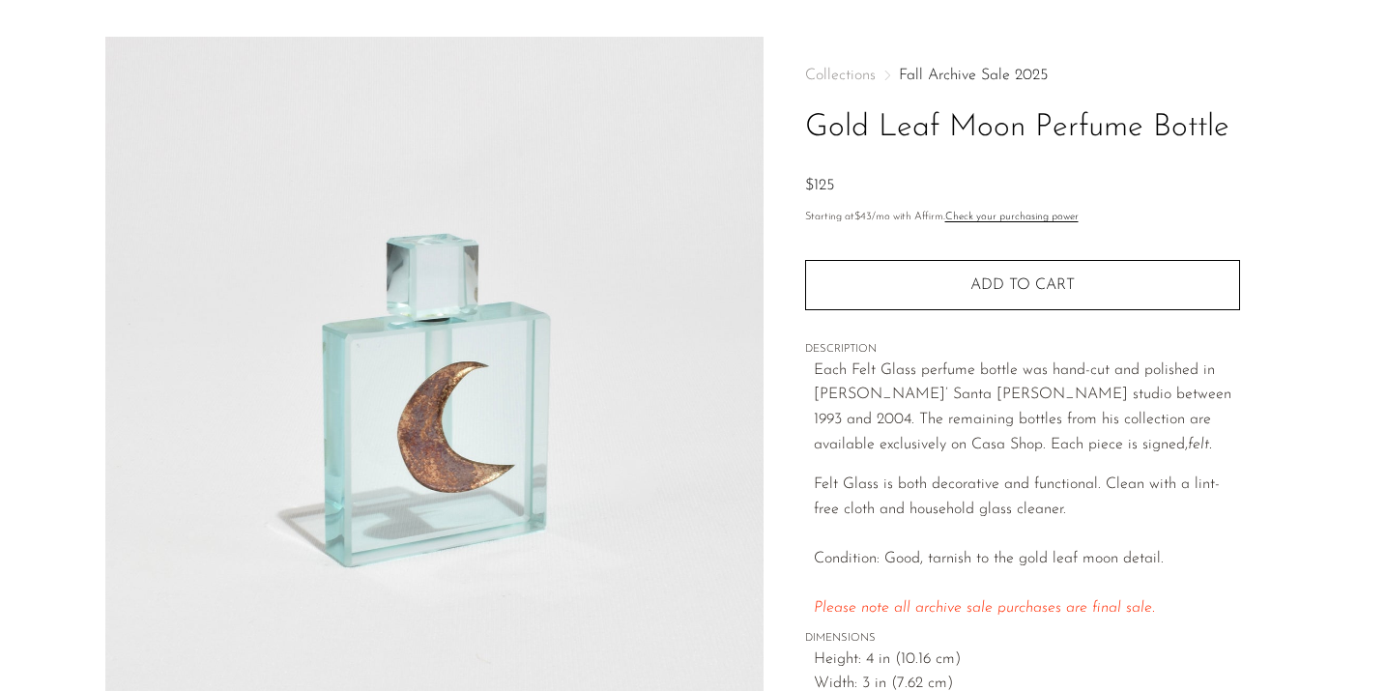
scroll to position [55, 0]
click at [463, 440] on img at bounding box center [434, 396] width 658 height 725
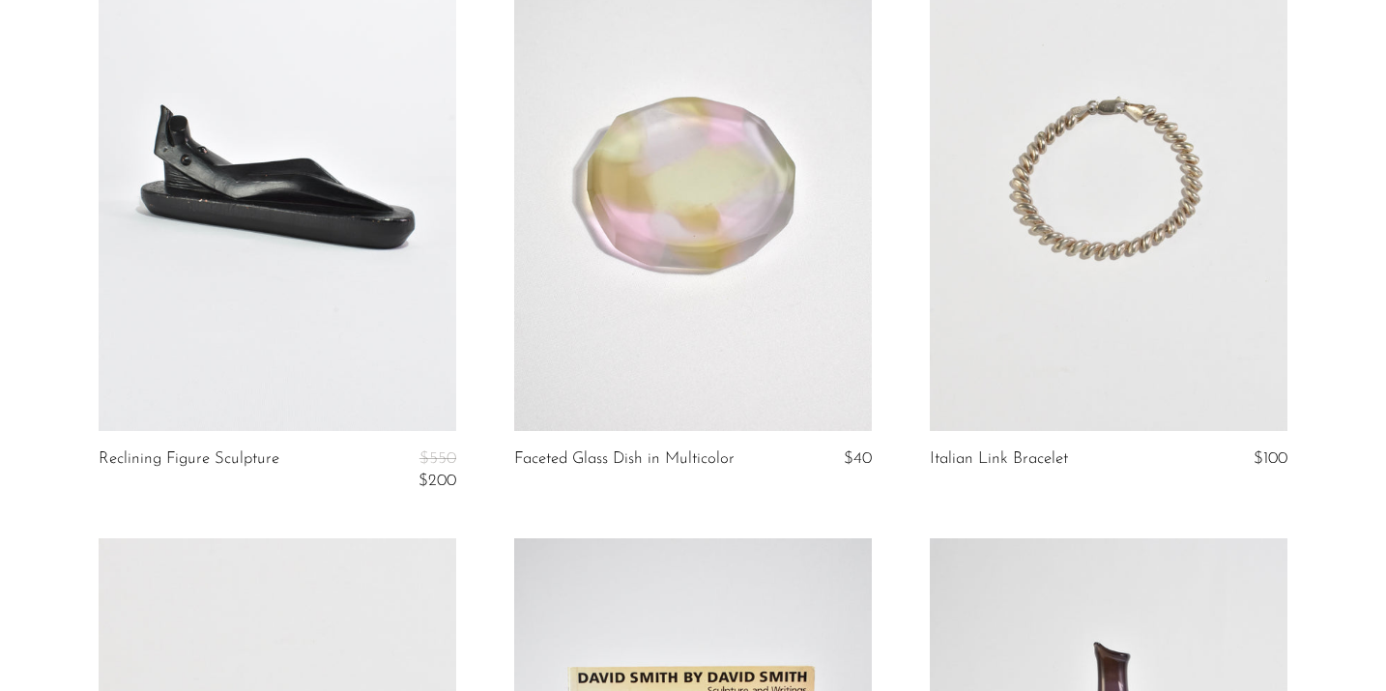
scroll to position [2619, 0]
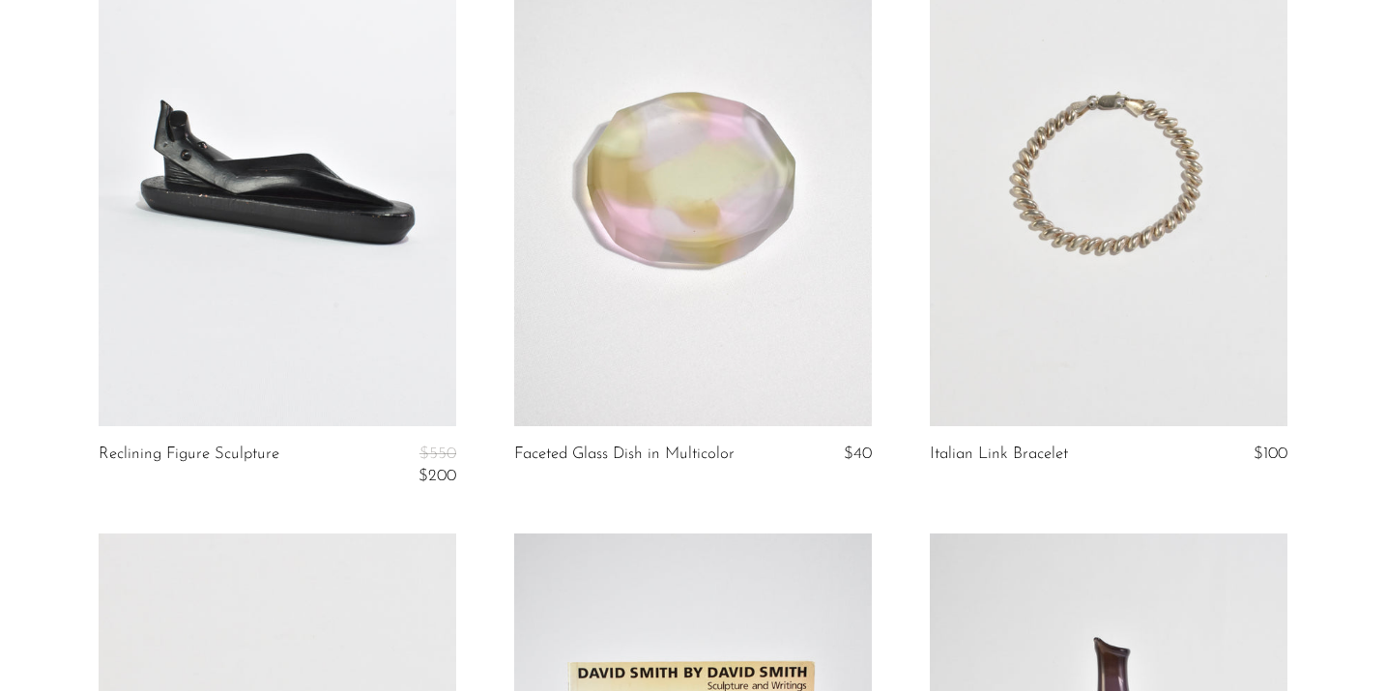
click at [213, 225] on link at bounding box center [278, 176] width 358 height 501
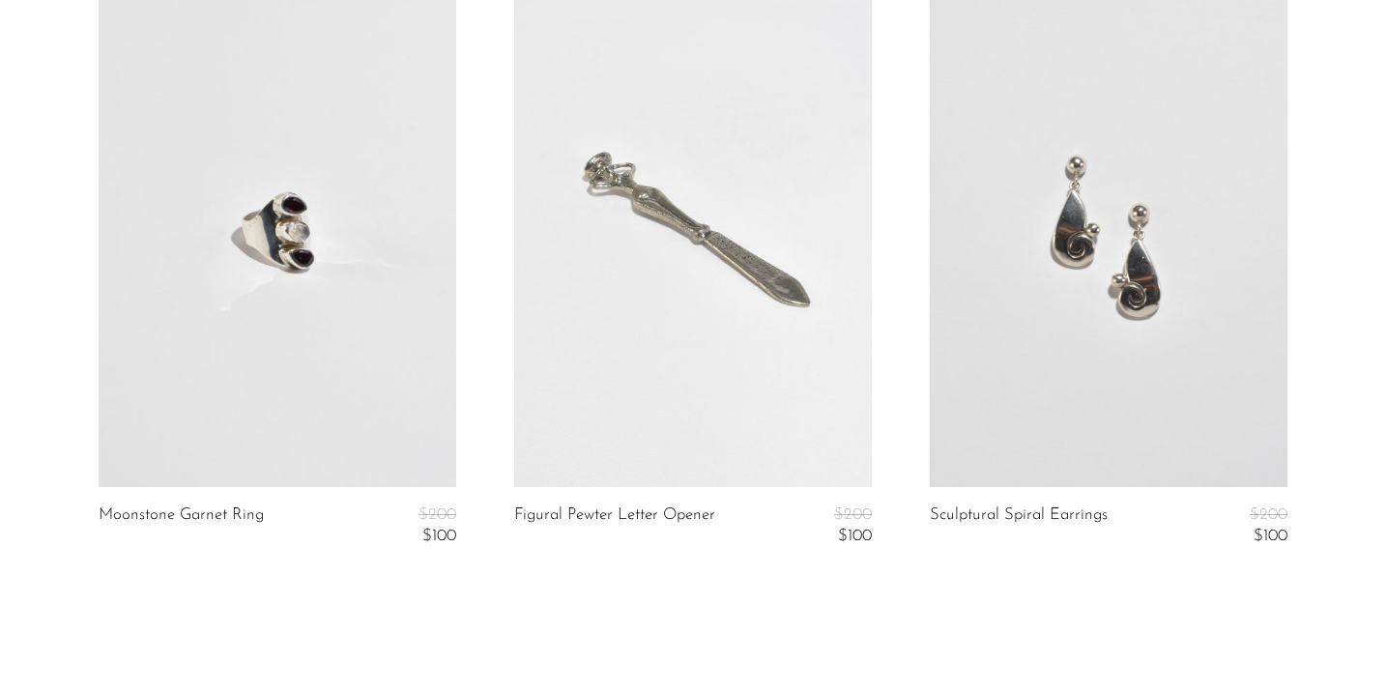
scroll to position [6753, 0]
click at [692, 178] on link at bounding box center [693, 234] width 358 height 501
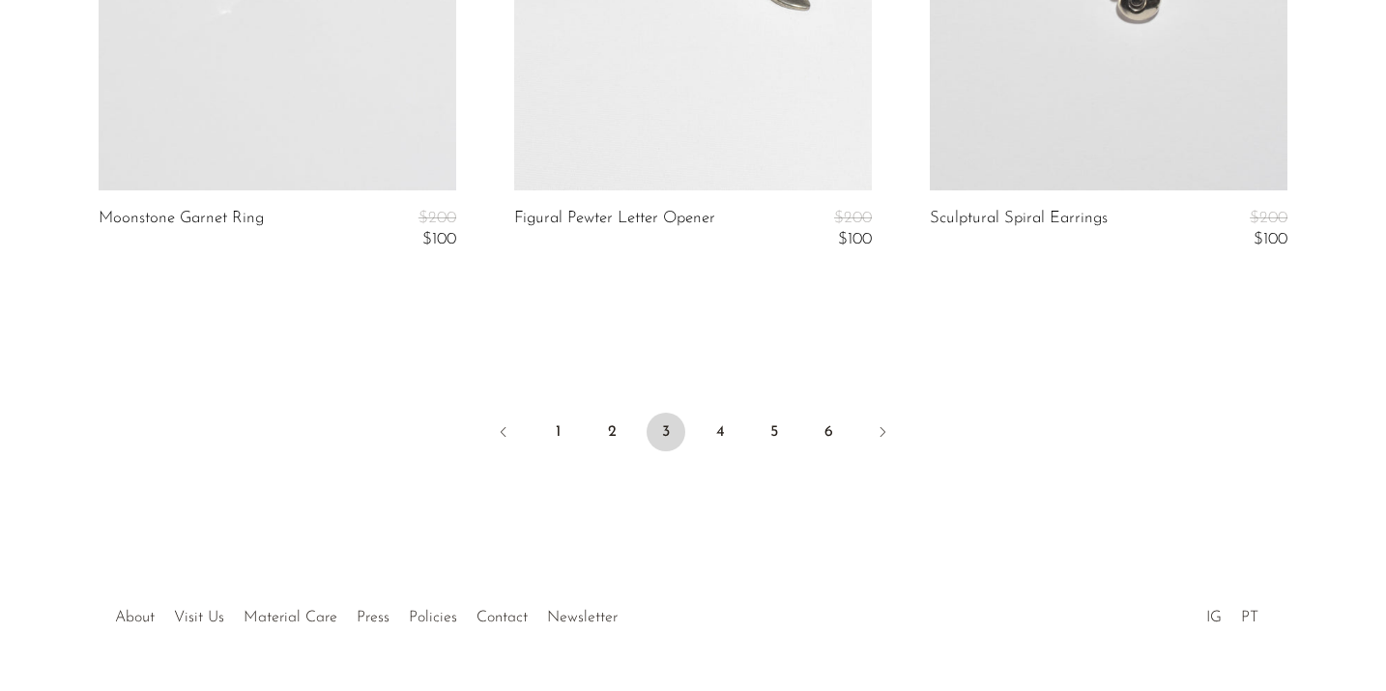
scroll to position [7048, 0]
click at [712, 433] on link "4" at bounding box center [720, 431] width 39 height 39
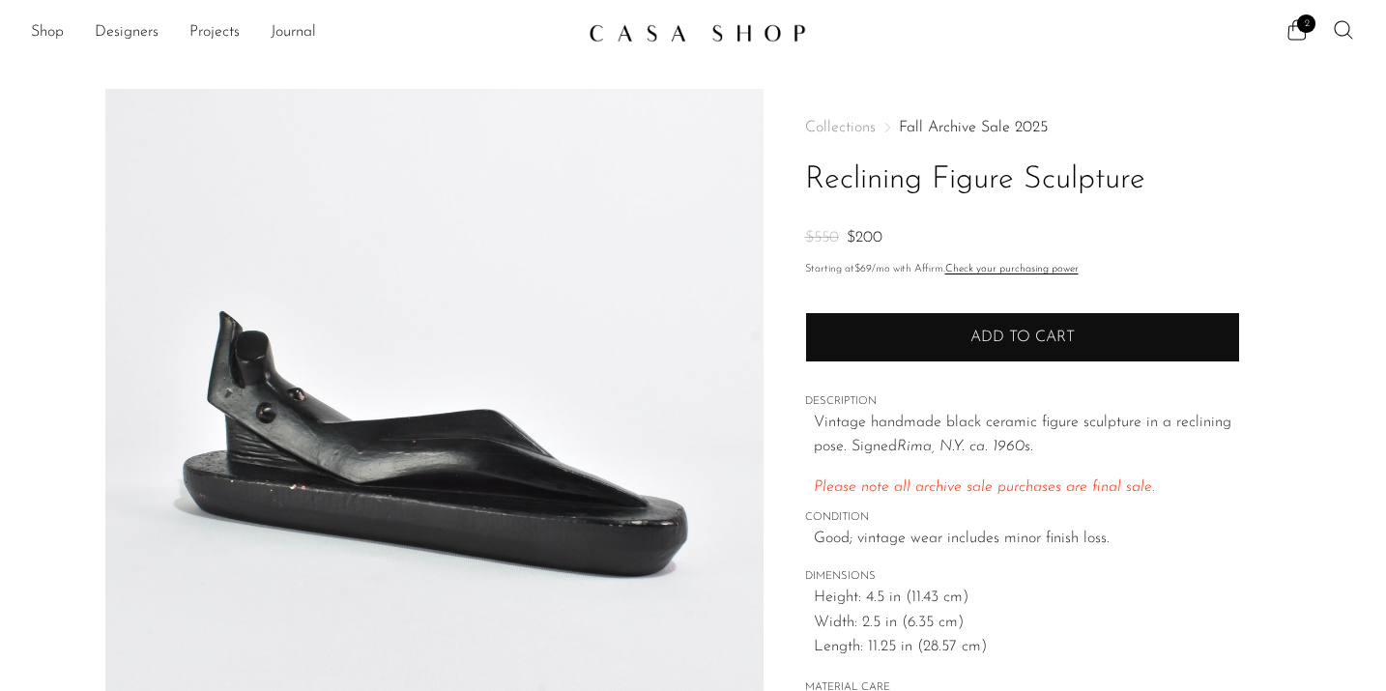
click at [938, 359] on button "Add to cart" at bounding box center [1022, 337] width 435 height 50
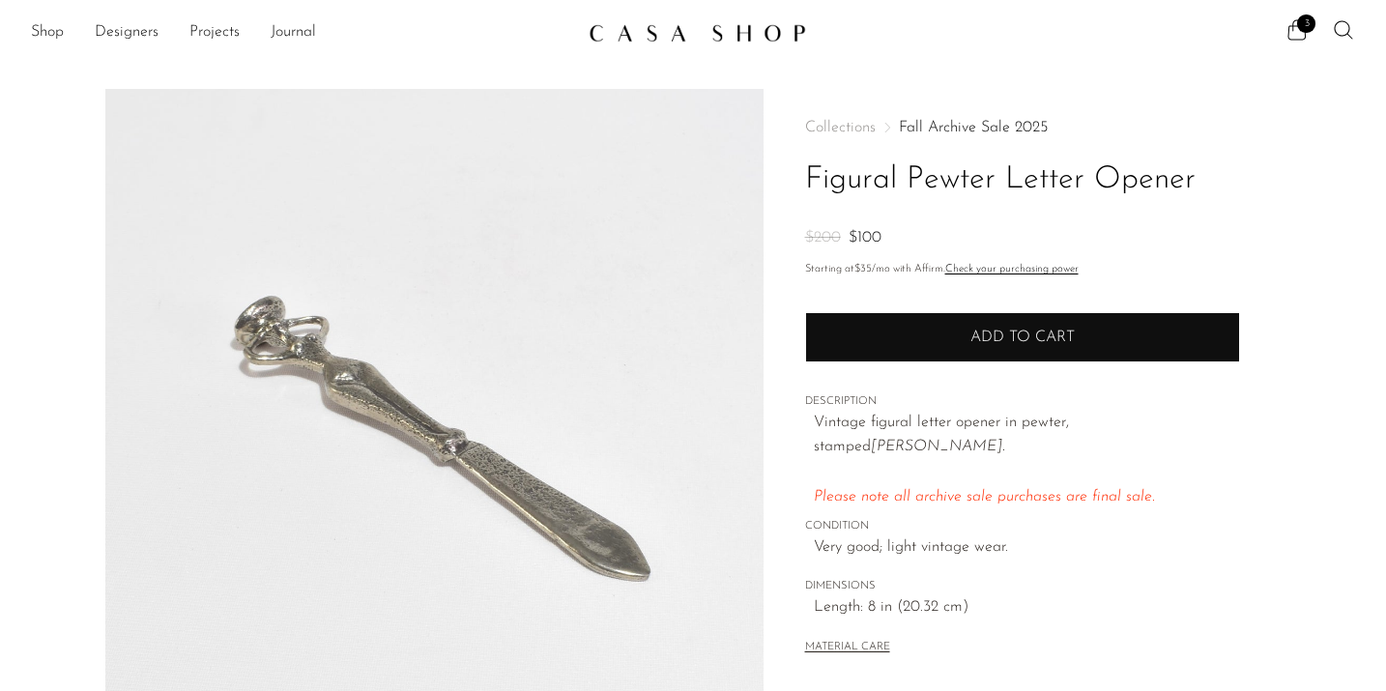
click at [925, 329] on button "Add to cart" at bounding box center [1022, 337] width 435 height 50
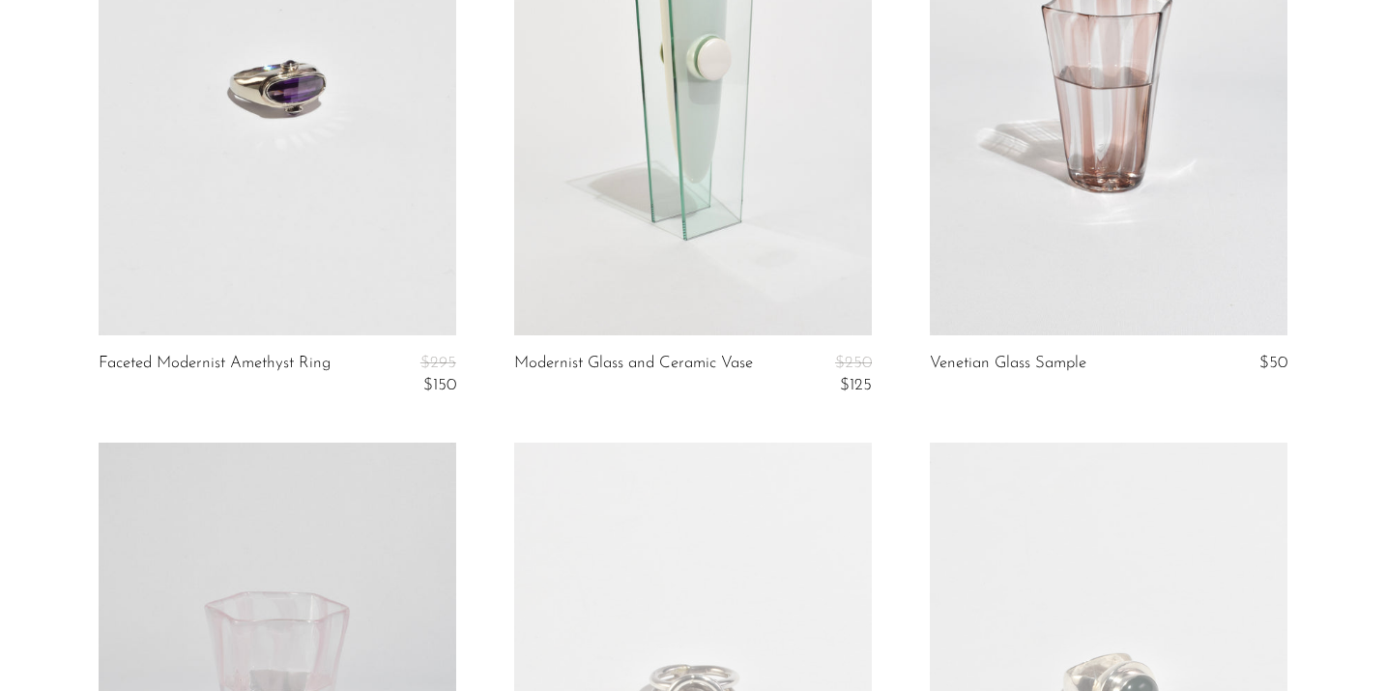
scroll to position [894, 0]
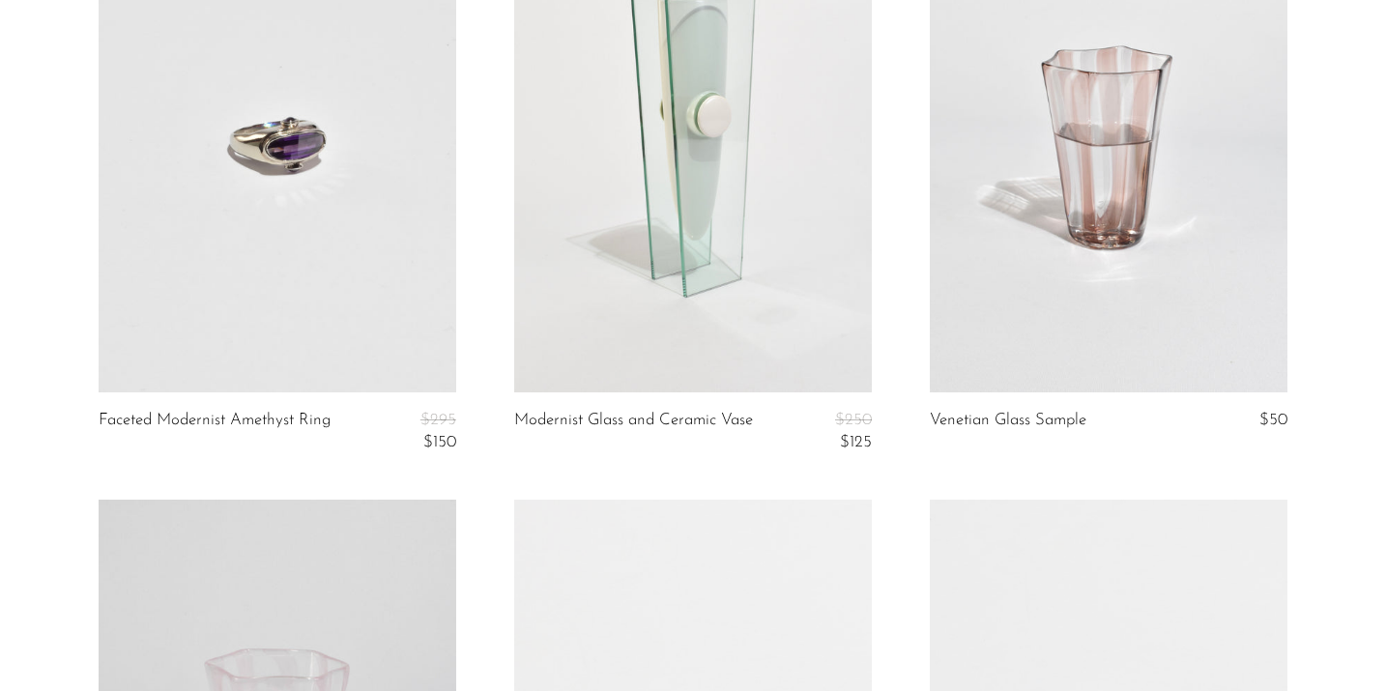
click at [1048, 126] on link at bounding box center [1109, 142] width 358 height 501
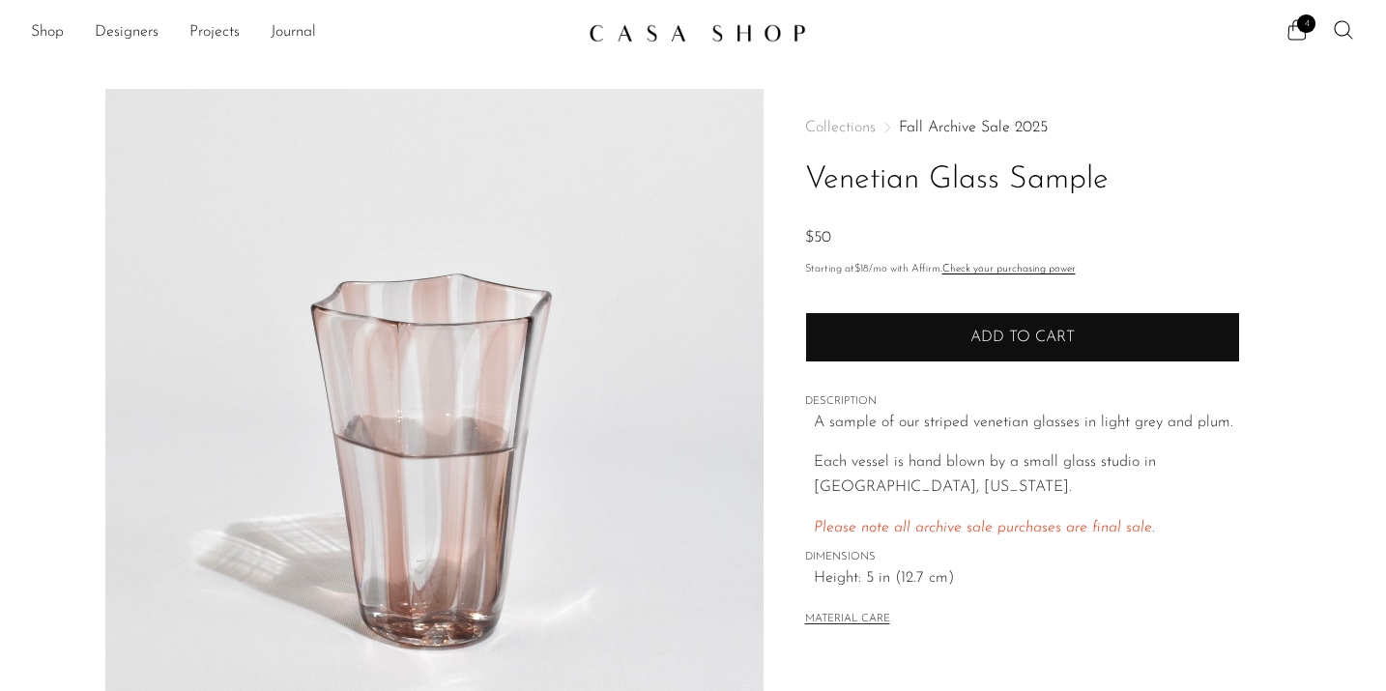
click at [974, 317] on button "Add to cart" at bounding box center [1022, 337] width 435 height 50
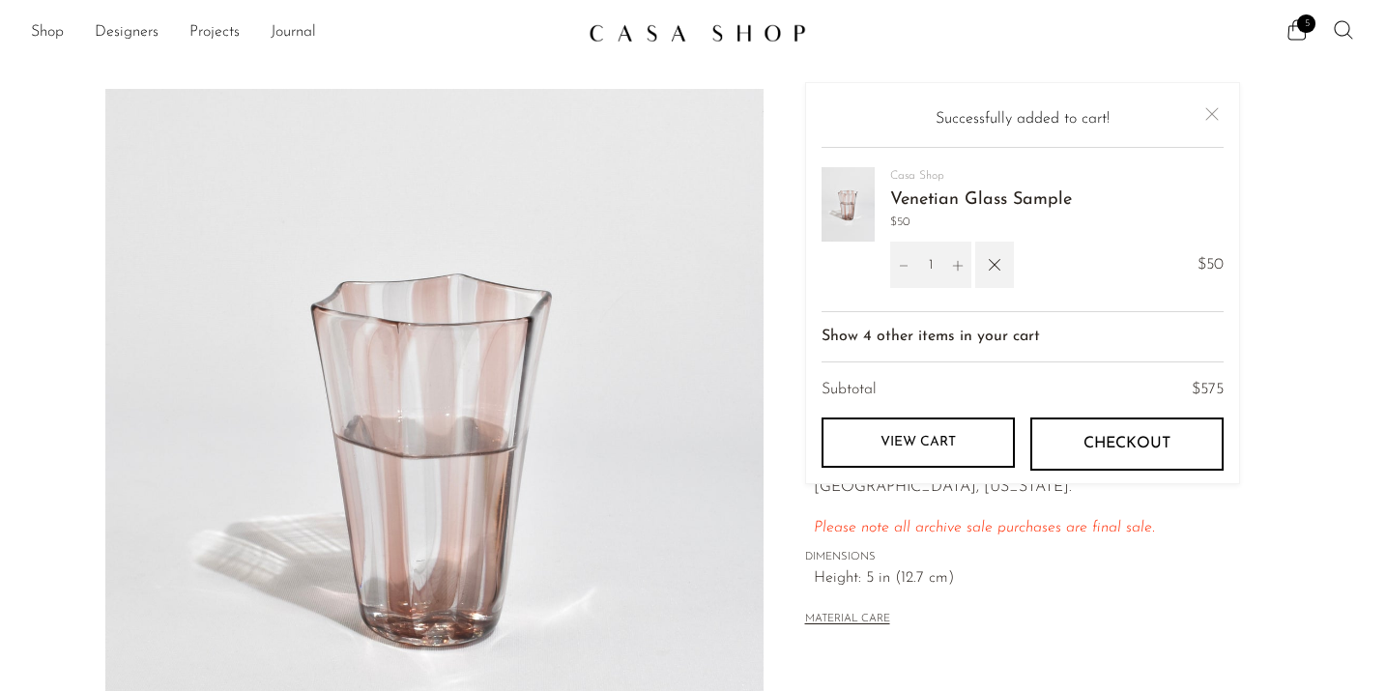
click at [1340, 28] on icon at bounding box center [1343, 29] width 23 height 23
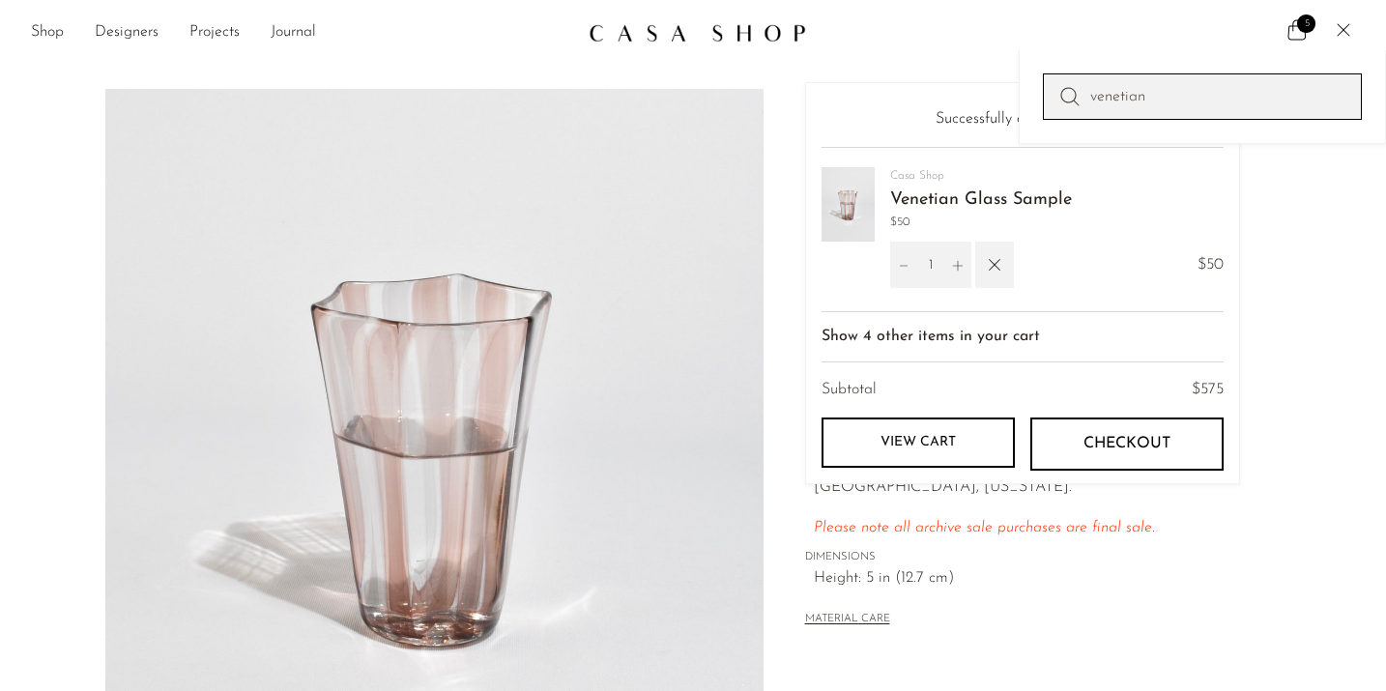
type input "venetian"
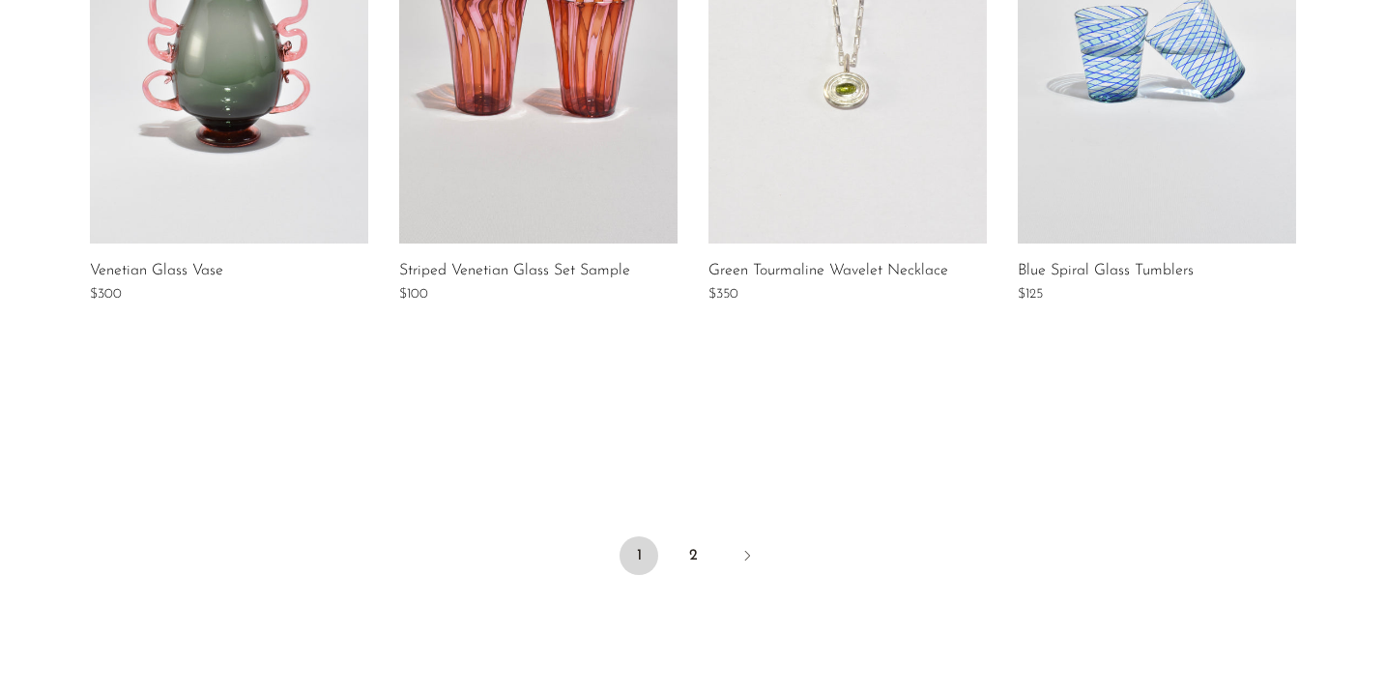
scroll to position [1527, 0]
click at [694, 558] on link "2" at bounding box center [693, 554] width 39 height 39
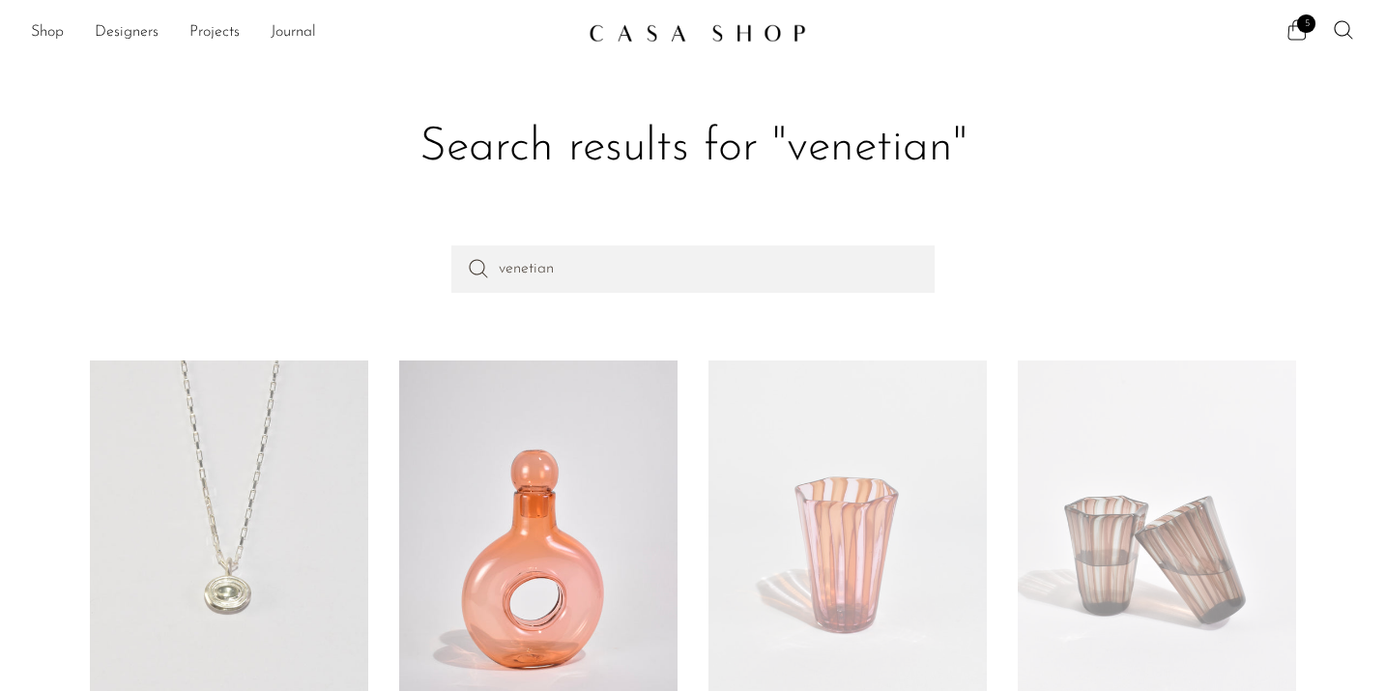
click at [1297, 32] on icon at bounding box center [1297, 29] width 23 height 23
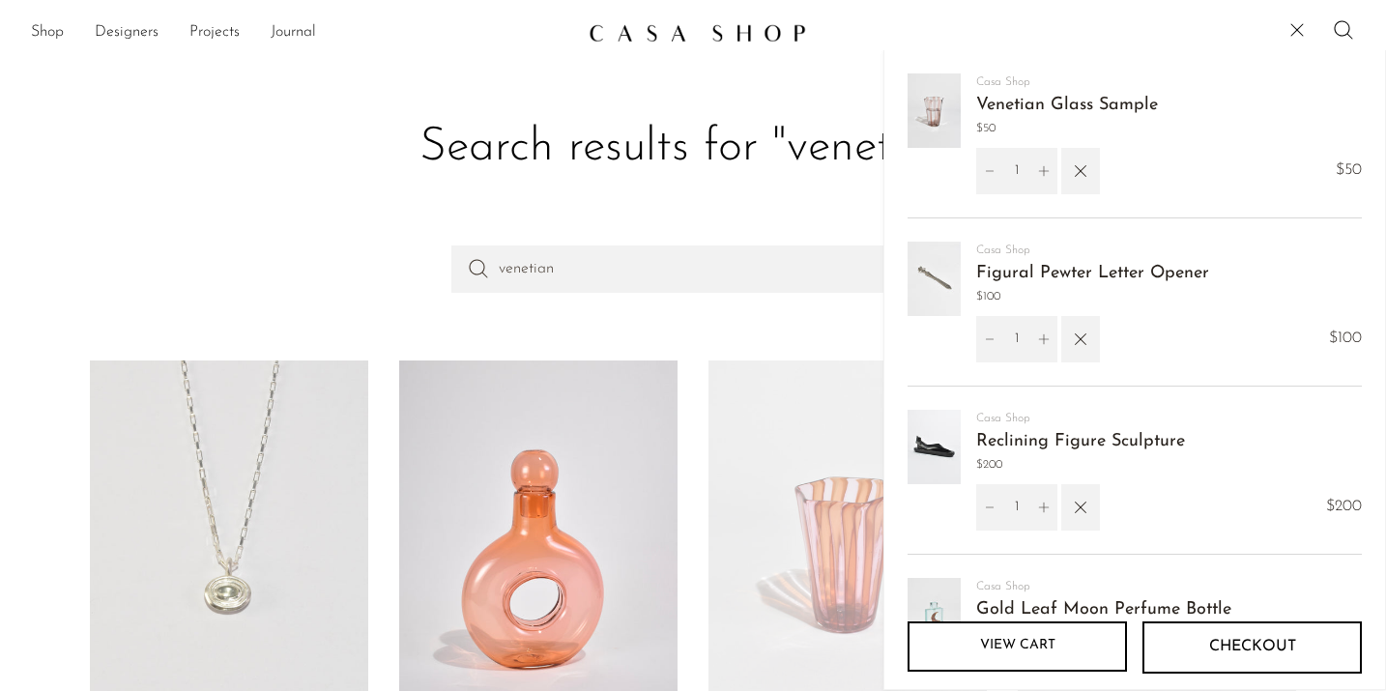
click at [1036, 644] on link "View cart" at bounding box center [1017, 647] width 219 height 50
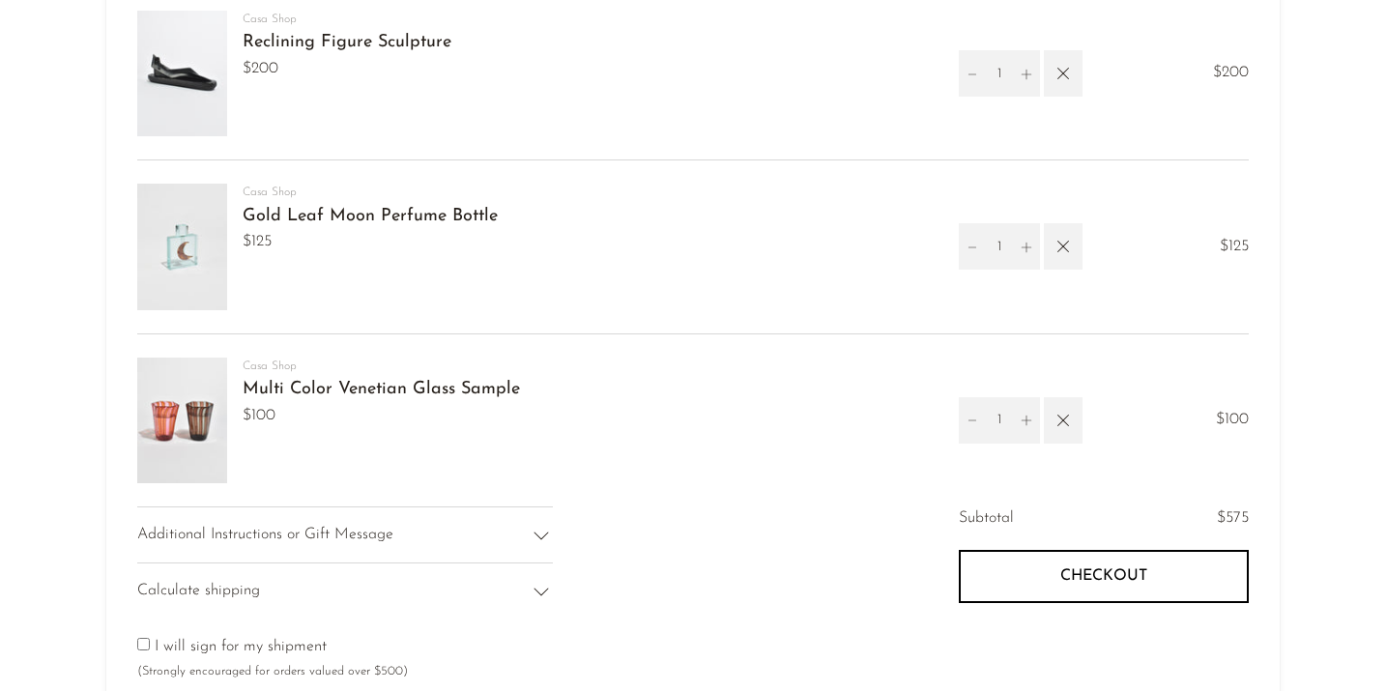
scroll to position [514, 0]
click at [1335, 353] on article "Your cart is empty Continue shopping [GEOGRAPHIC_DATA] Venetian Glass Sample $5…" at bounding box center [693, 213] width 1386 height 1355
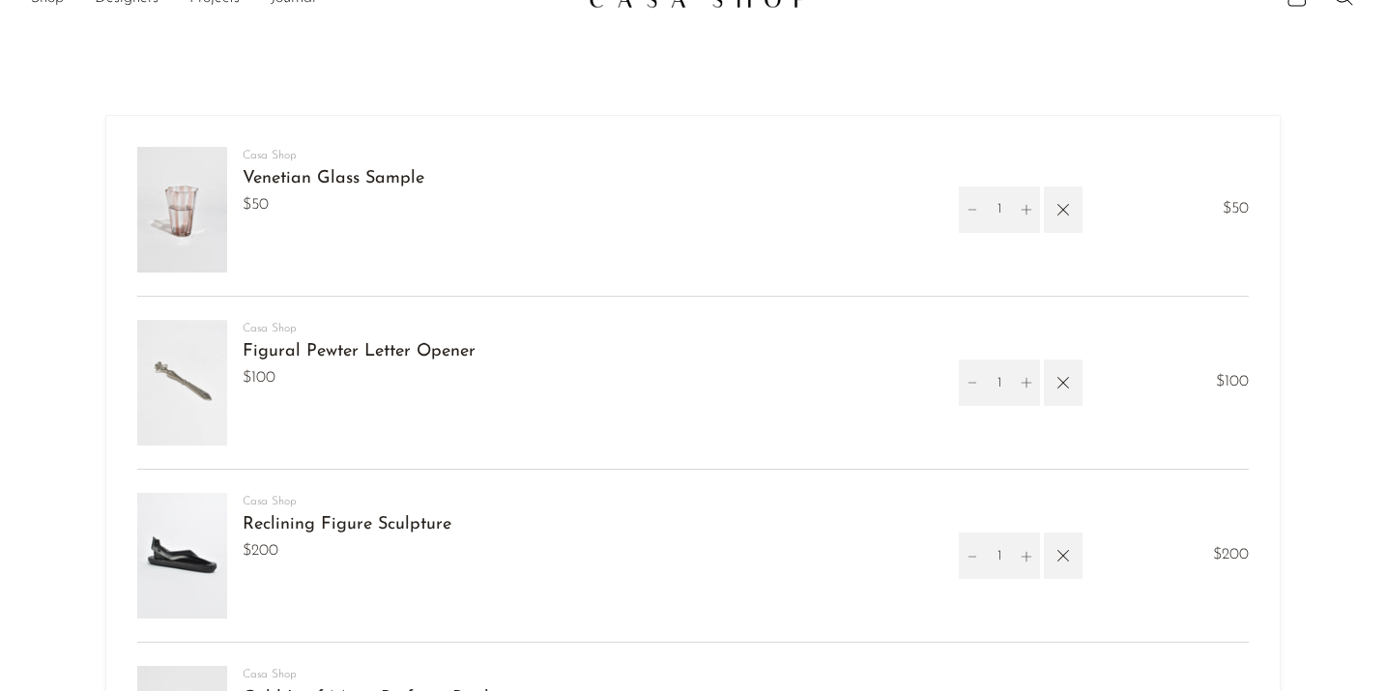
scroll to position [0, 0]
